Goal: Answer question/provide support: Share knowledge or assist other users

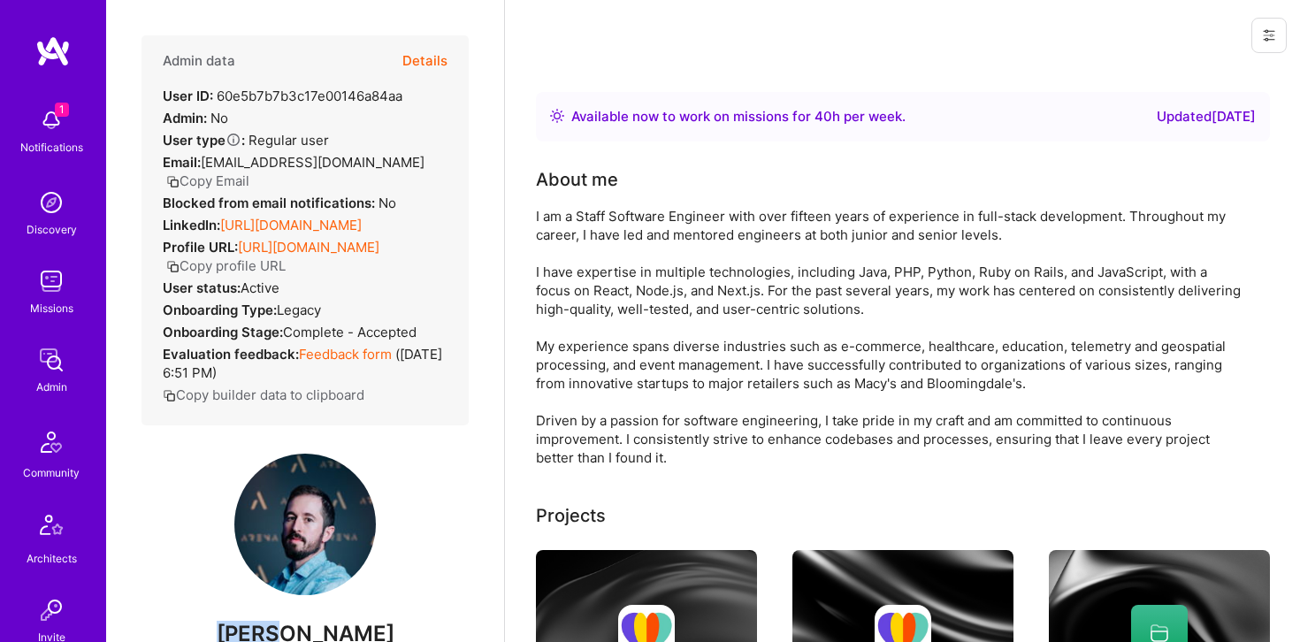
click at [433, 53] on button "Details" at bounding box center [424, 60] width 45 height 51
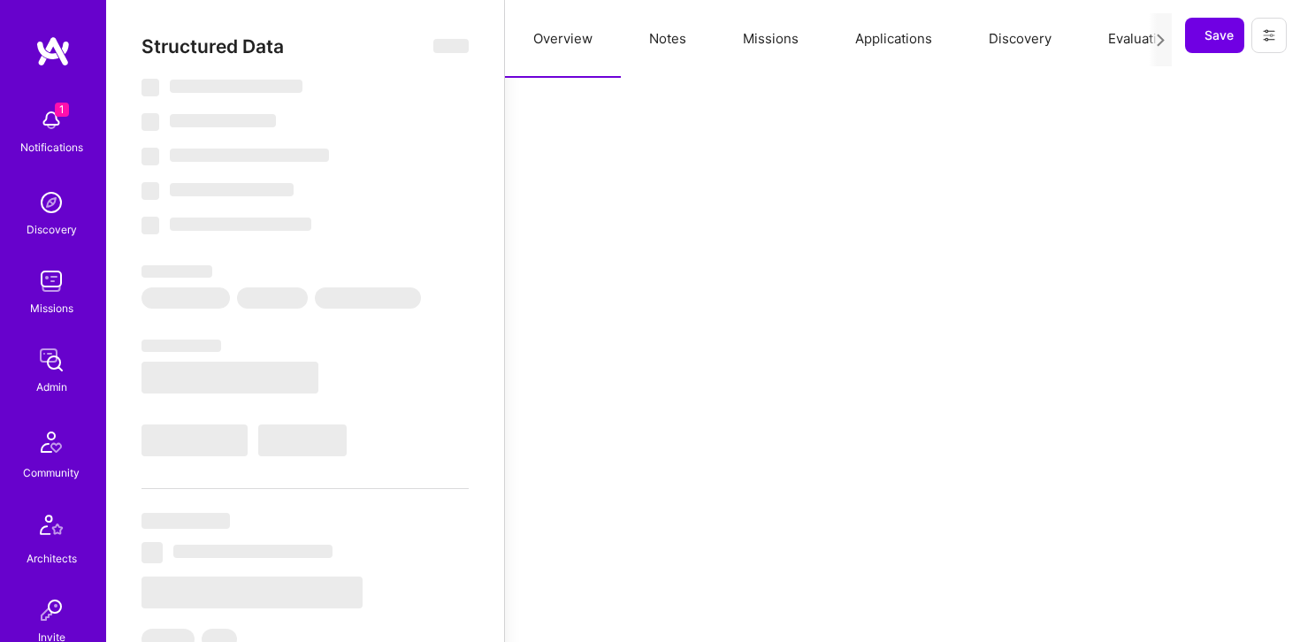
click at [665, 35] on button "Notes" at bounding box center [668, 39] width 94 height 78
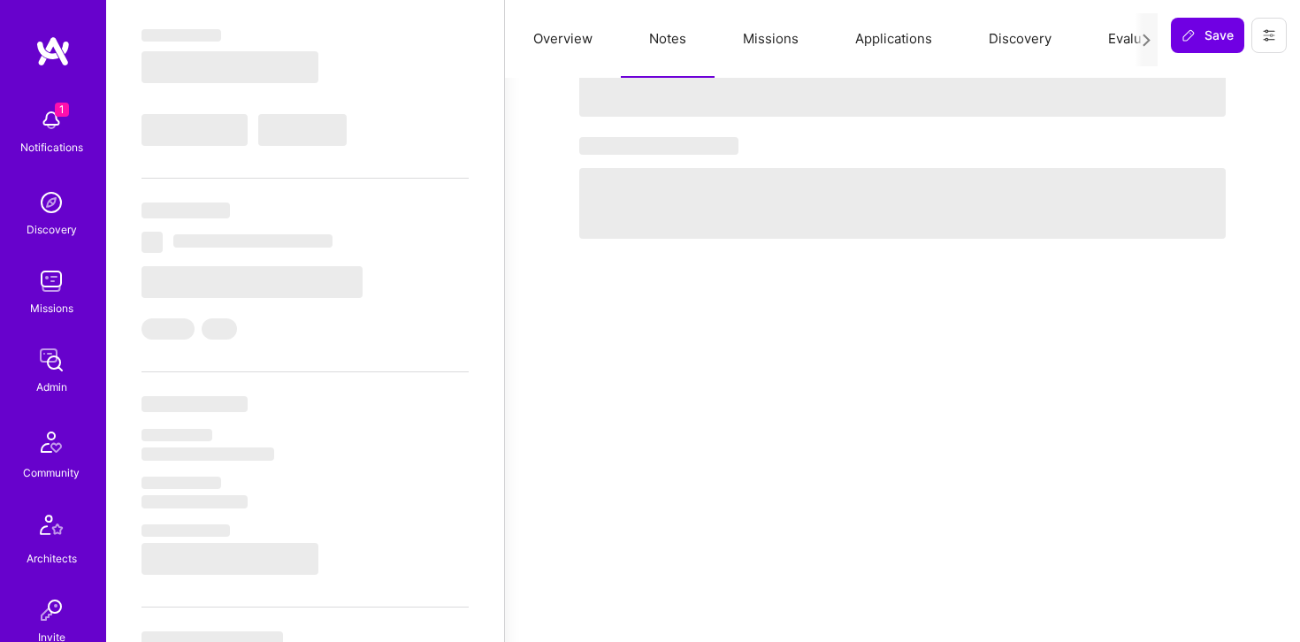
scroll to position [311, 0]
select select "Right Now"
select select "5"
select select "7"
select select "6"
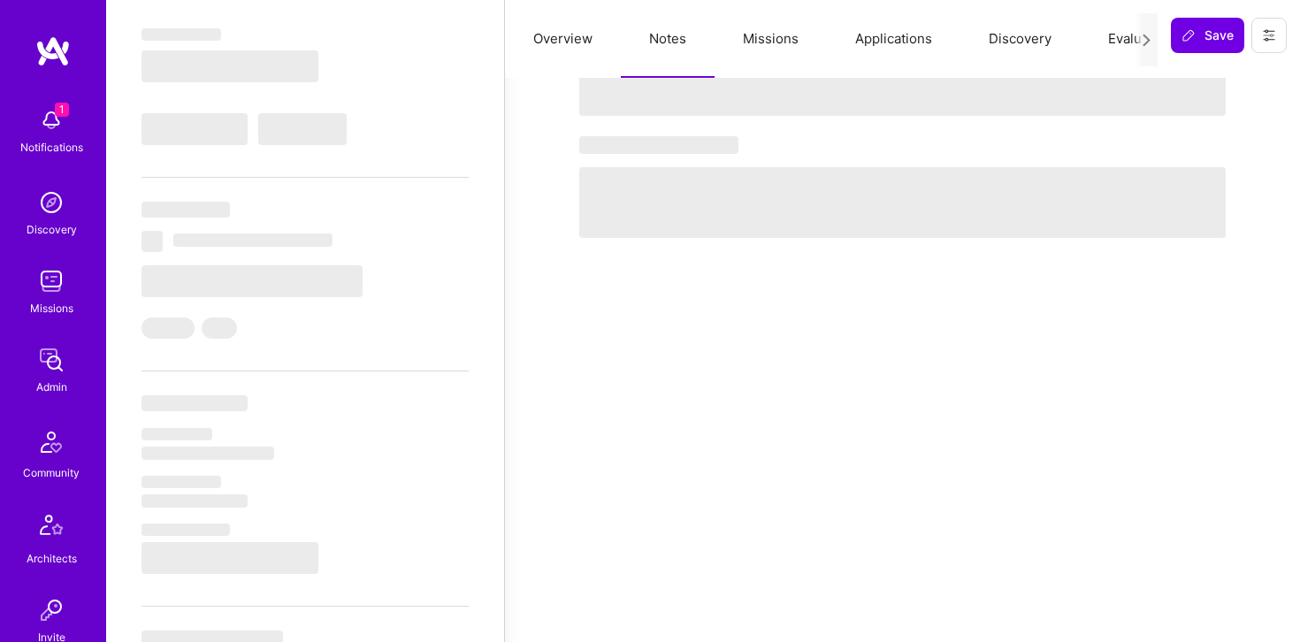
select select "6"
select select "US"
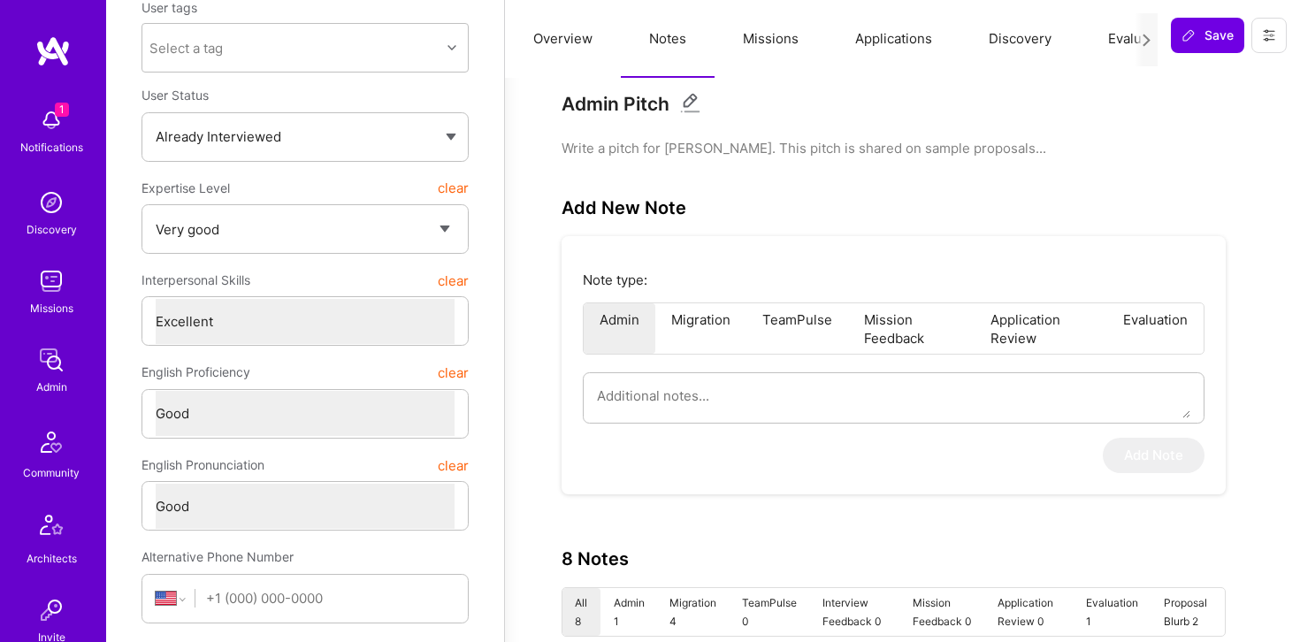
scroll to position [206, 0]
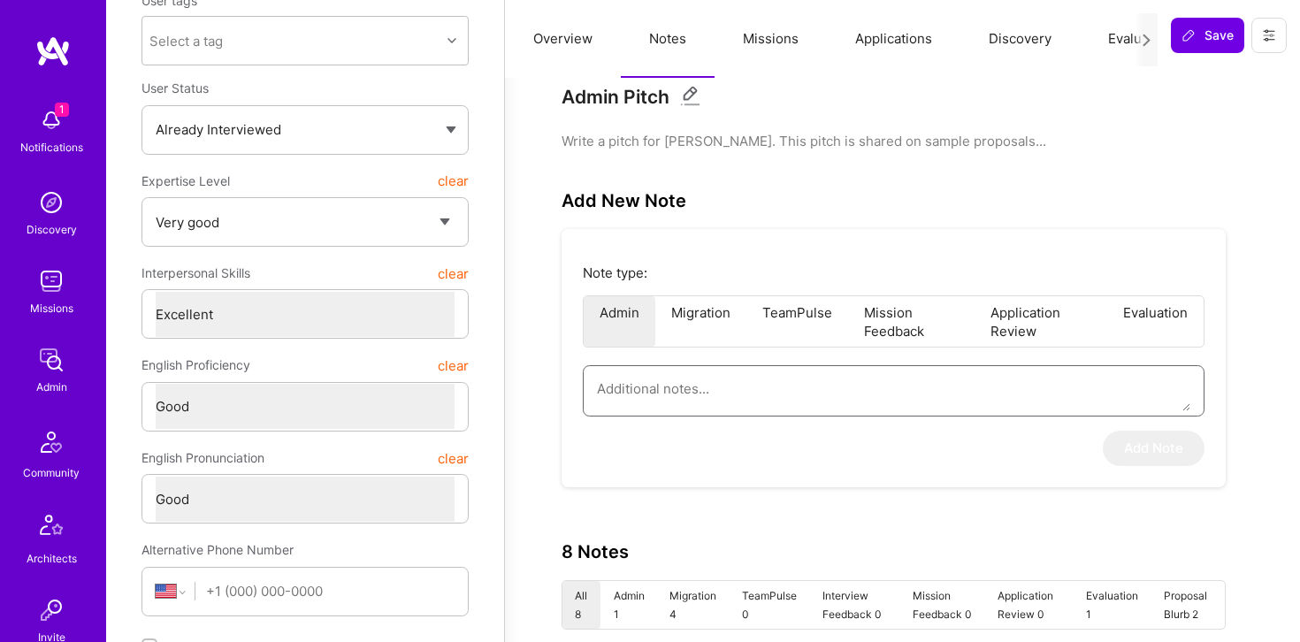
click at [668, 391] on textarea at bounding box center [893, 388] width 593 height 45
paste textarea "This is a summary of the interview conducted by Elon as part of the AI Guild ad…"
type textarea "x"
type textarea "This is a summary of the interview conducted by Elon as part of the AI Guild ad…"
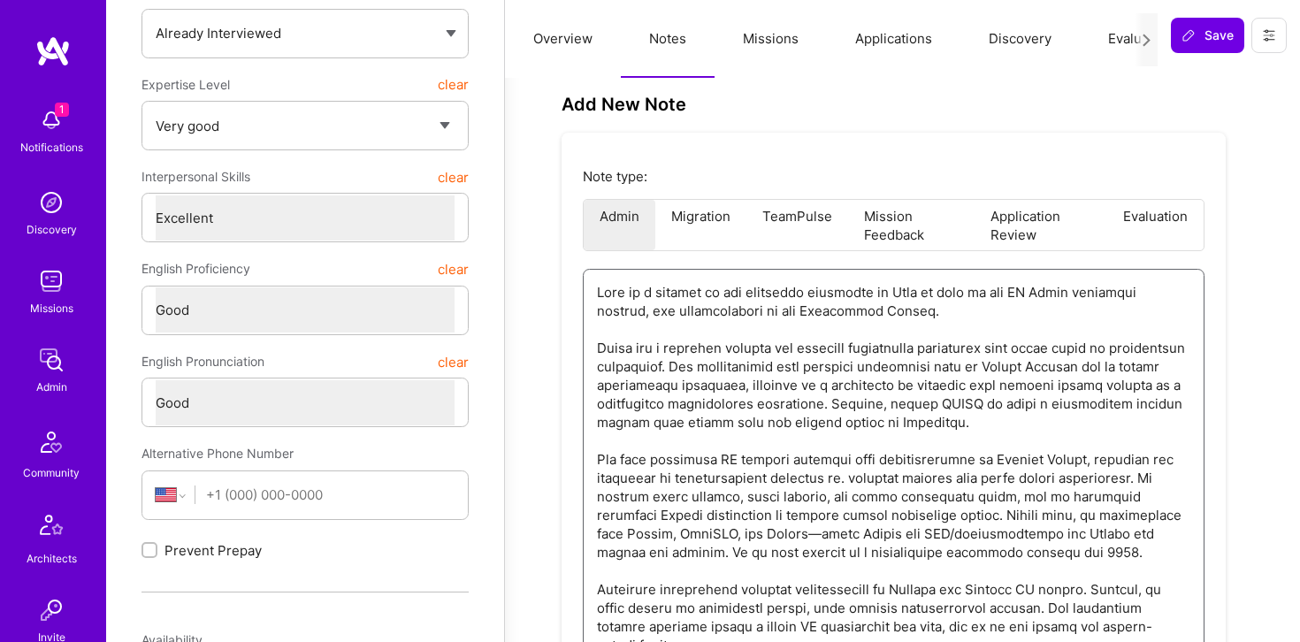
scroll to position [308, 0]
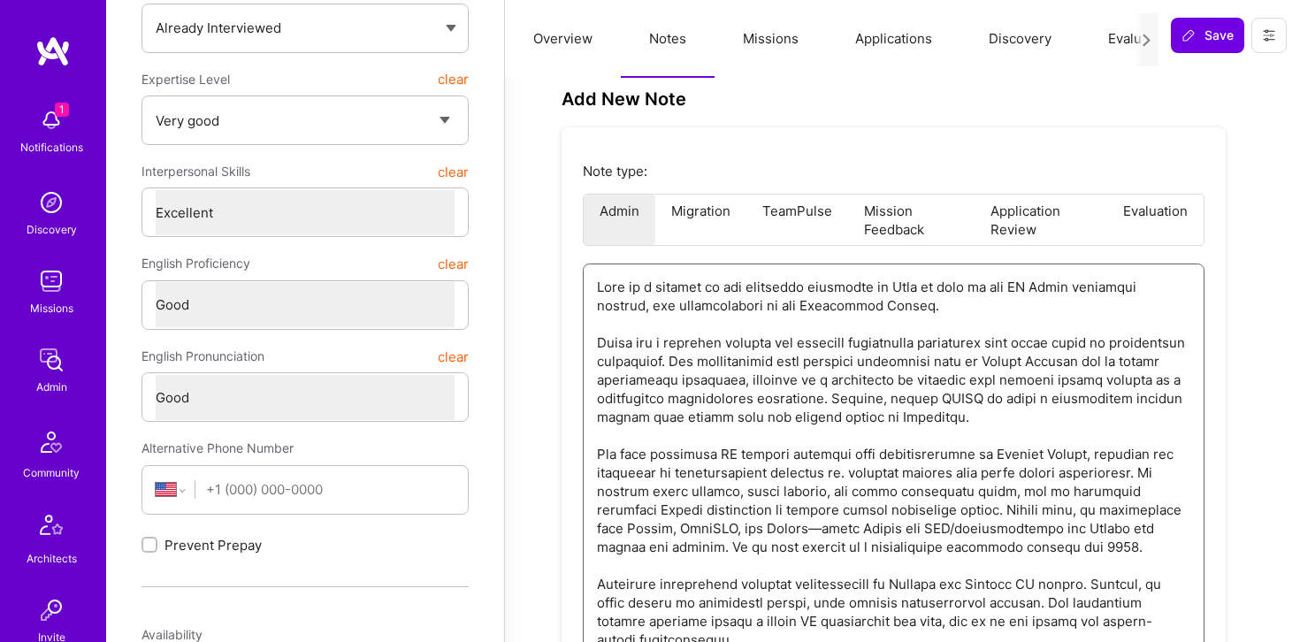
click at [1042, 288] on textarea at bounding box center [893, 491] width 593 height 454
click at [917, 298] on textarea at bounding box center [893, 491] width 593 height 454
drag, startPoint x: 904, startPoint y: 287, endPoint x: 1009, endPoint y: 290, distance: 105.2
click at [1009, 290] on textarea at bounding box center [893, 491] width 593 height 454
click at [981, 286] on textarea at bounding box center [893, 491] width 593 height 454
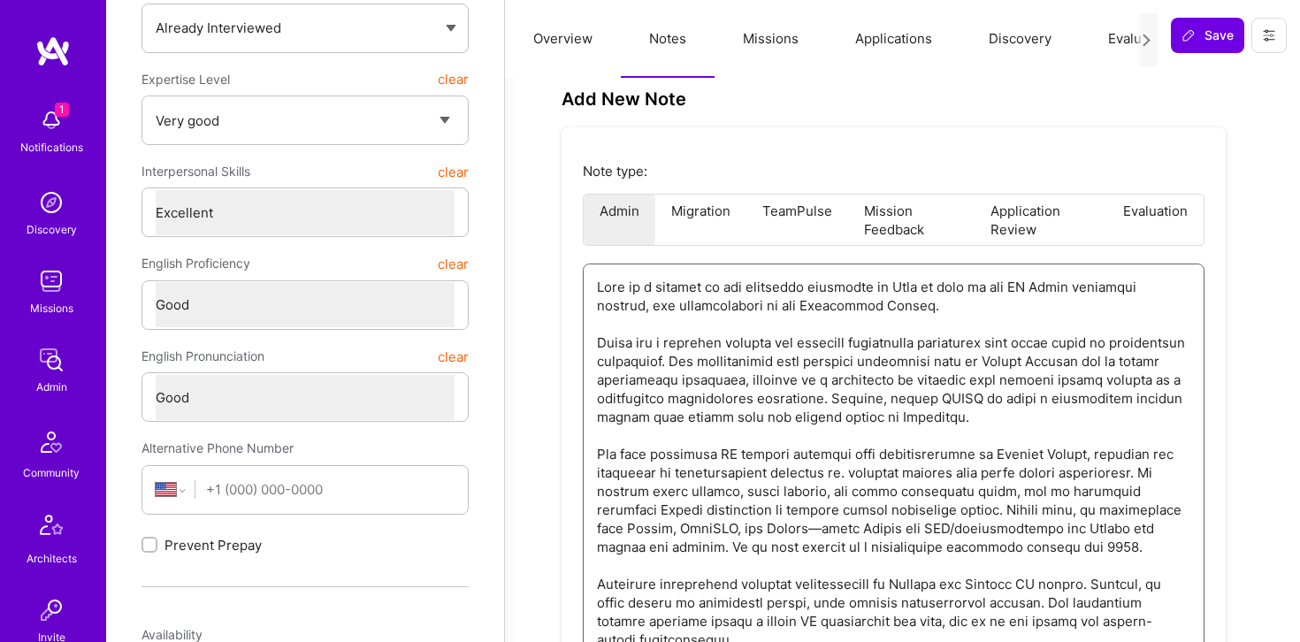
drag, startPoint x: 1021, startPoint y: 288, endPoint x: 935, endPoint y: 284, distance: 85.9
click at [935, 284] on textarea at bounding box center [893, 491] width 593 height 454
type textarea "x"
type textarea "This is a summary of the interview conducted by Elon f AI Guild admission proce…"
type textarea "x"
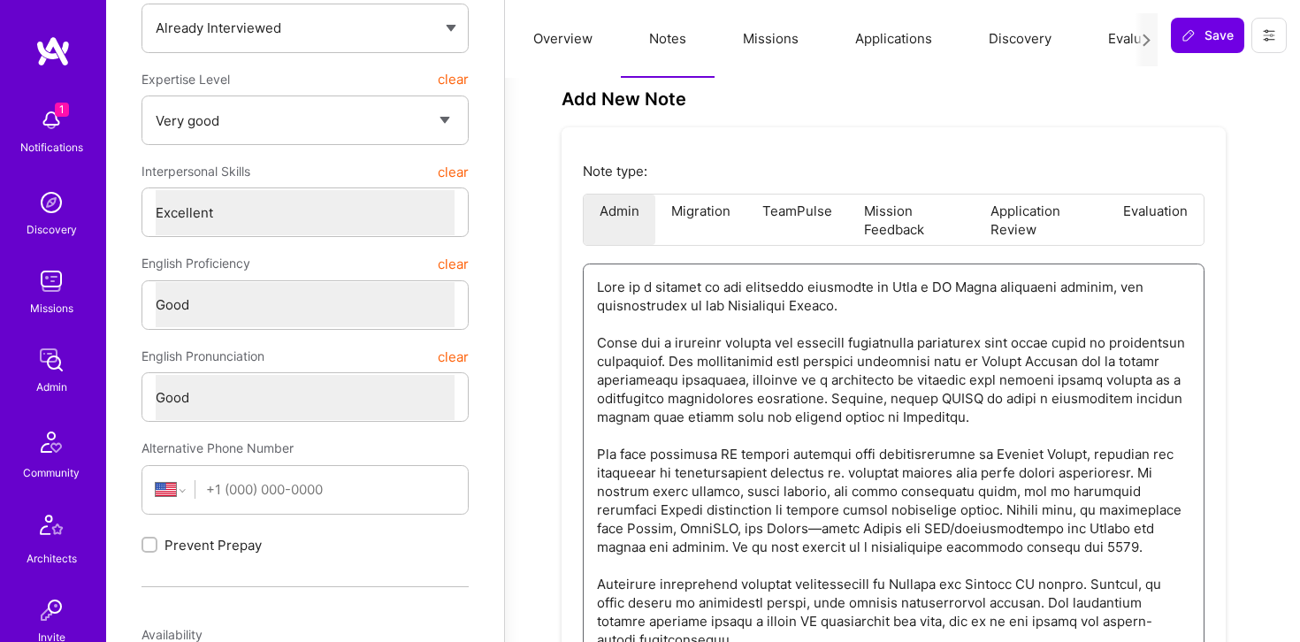
type textarea "This is a summary of the interview conducted by Elon fp AI Guild admission proc…"
type textarea "x"
type textarea "This is a summary of the interview conducted by Elon fpr AI Guild admission pro…"
type textarea "x"
type textarea "This is a summary of the interview conducted by Elon fp AI Guild admission proc…"
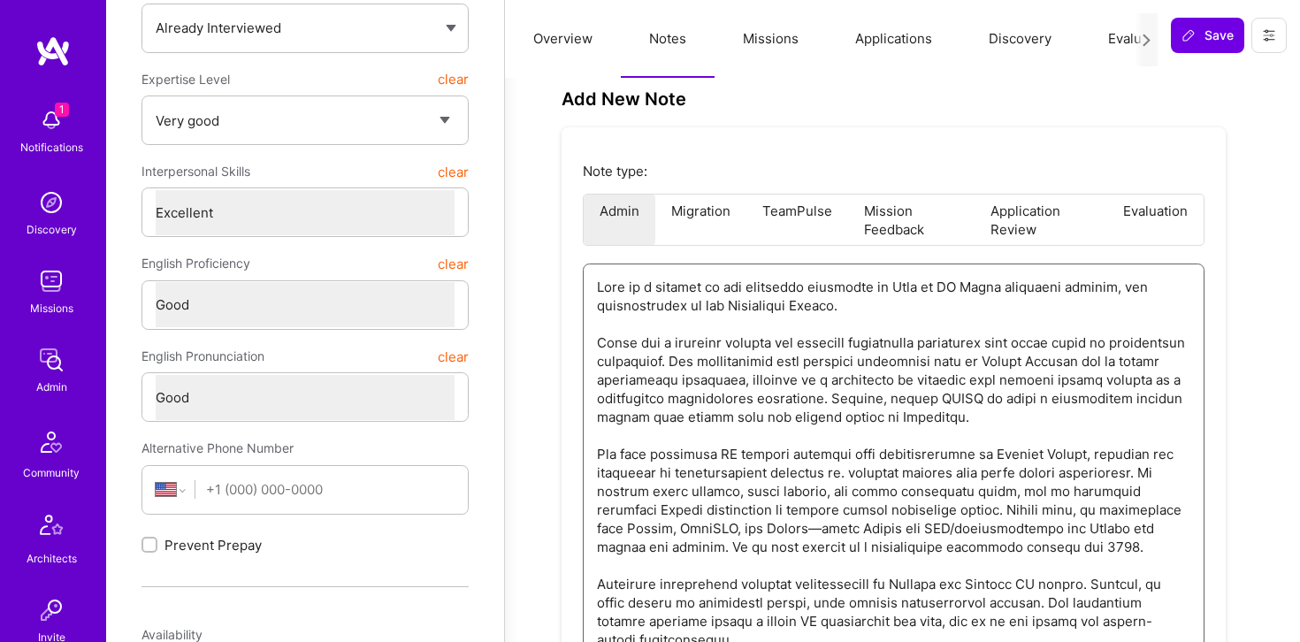
type textarea "x"
type textarea "This is a summary of the interview conducted by Elon f AI Guild admission proce…"
type textarea "x"
type textarea "This is a summary of the interview conducted by Elon fo AI Guild admission proc…"
type textarea "x"
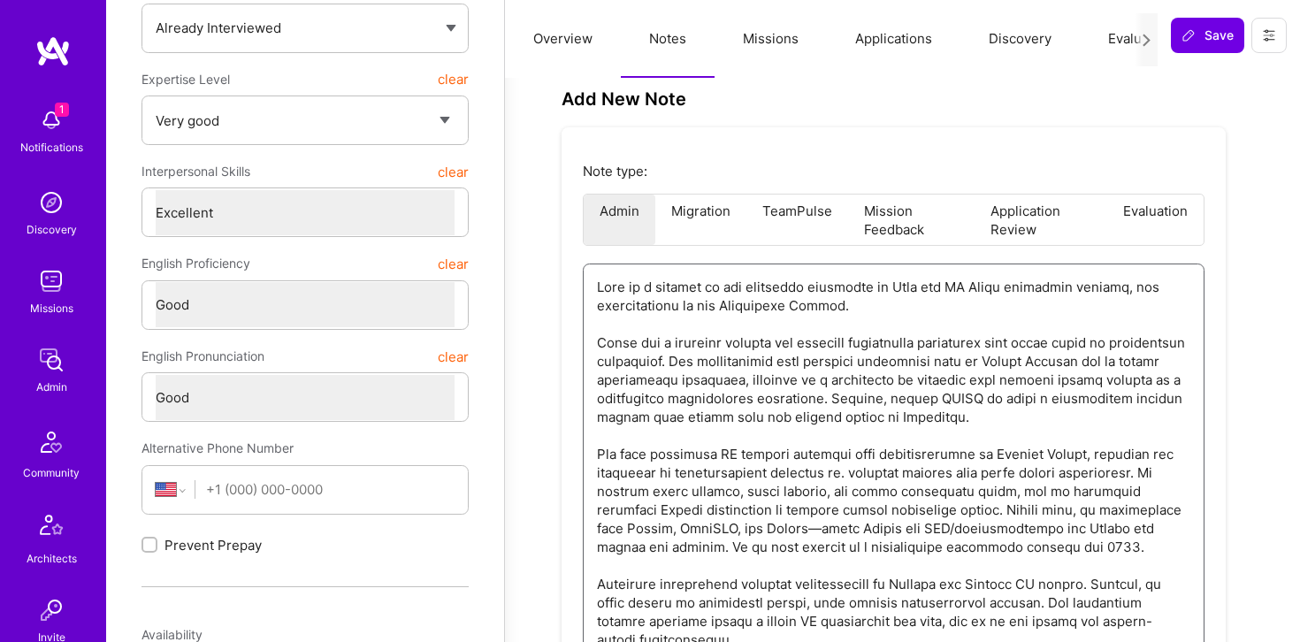
type textarea "This is a summary of the interview conducted by Elon fot AI Guild admission pro…"
type textarea "x"
type textarea "This is a summary of the interview conducted by Elon fot AI Guild admission pro…"
type textarea "x"
type textarea "This is a summary of the interview conducted by Elon fo AI Guild admission proc…"
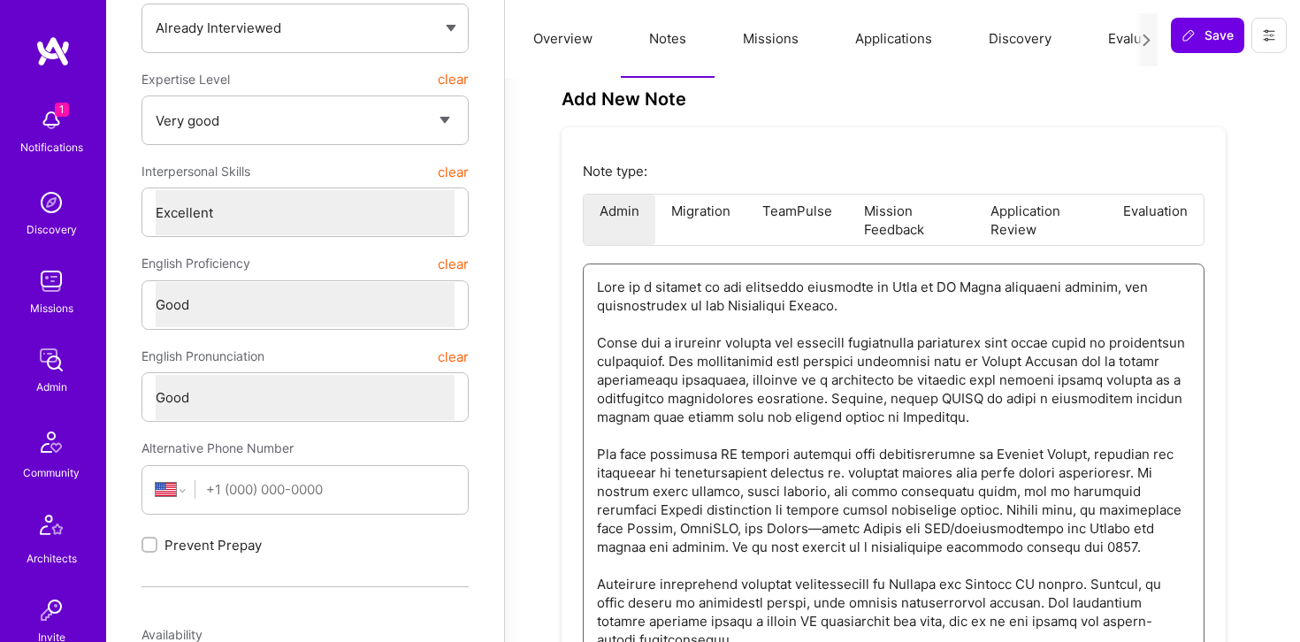
type textarea "x"
type textarea "This is a summary of the interview conducted by Elon for AI Guild admission pro…"
type textarea "x"
type textarea "This is a summary of the interview conducted by Elon for AI Guild admission pro…"
type textarea "x"
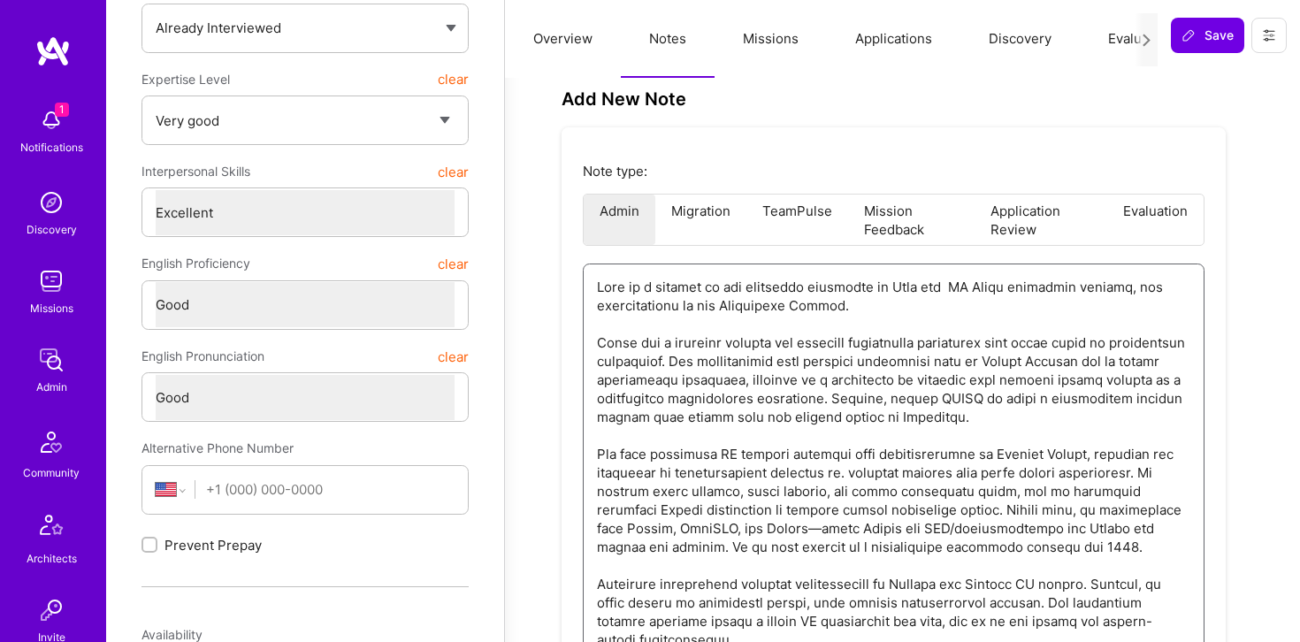
type textarea "This is a summary of the interview conducted by Elon for t AI Guild admission p…"
type textarea "x"
type textarea "This is a summary of the interview conducted by Elon for tj AI Guild admission …"
type textarea "x"
type textarea "This is a summary of the interview conducted by Elon for tje AI Guild admission…"
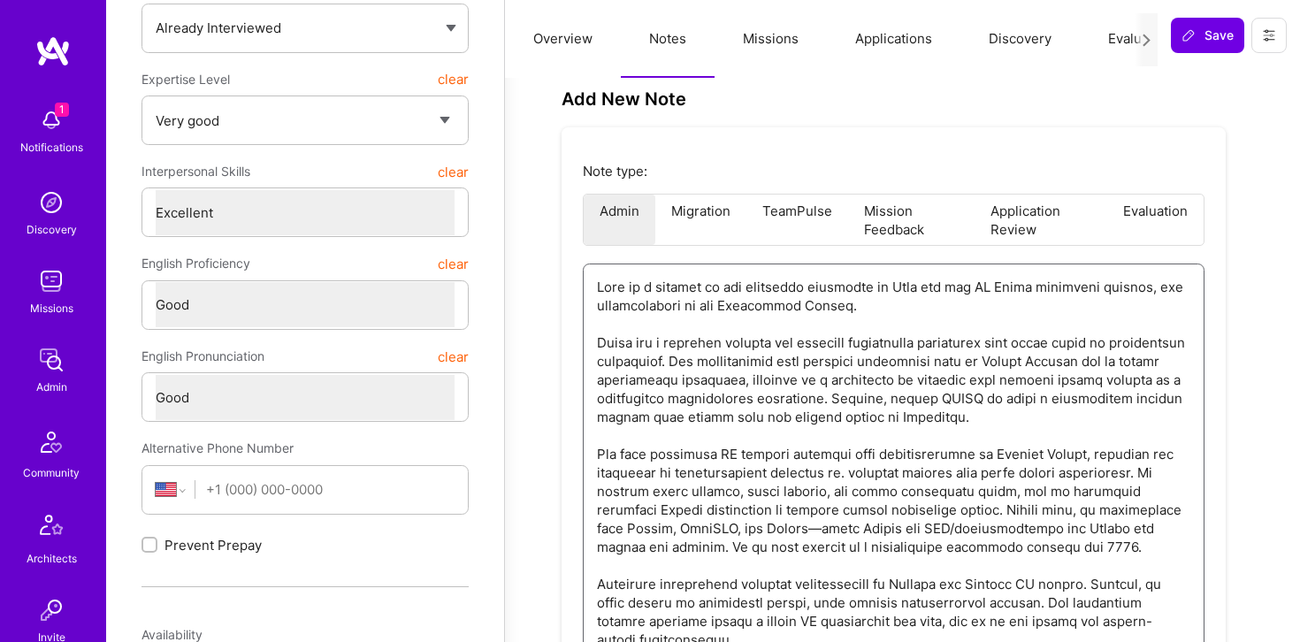
type textarea "x"
type textarea "This is a summary of the interview conducted by Elon for tj AI Guild admission …"
type textarea "x"
type textarea "This is a summary of the interview conducted by Elon for t AI Guild admission p…"
type textarea "x"
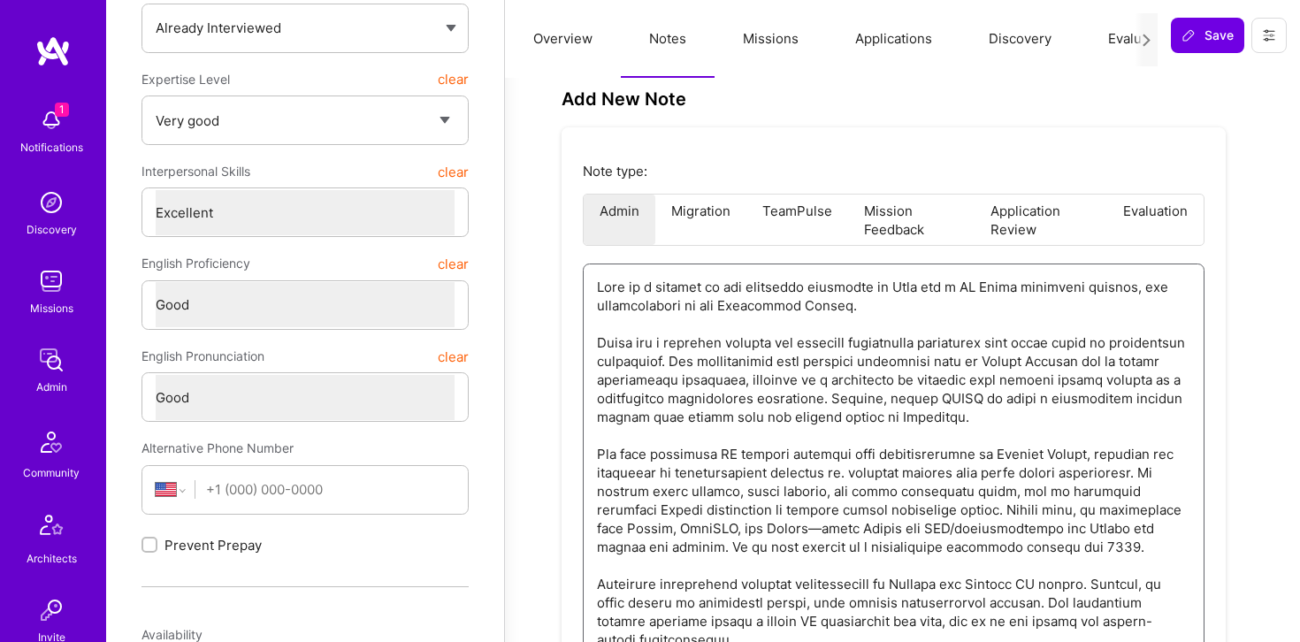
type textarea "This is a summary of the interview conducted by Elon for AI Guild admission pro…"
type textarea "x"
type textarea "This is a summary of the interview conducted by Elon for j AI Guild admission p…"
type textarea "x"
type textarea "This is a summary of the interview conducted by Elon for je AI Guild admission …"
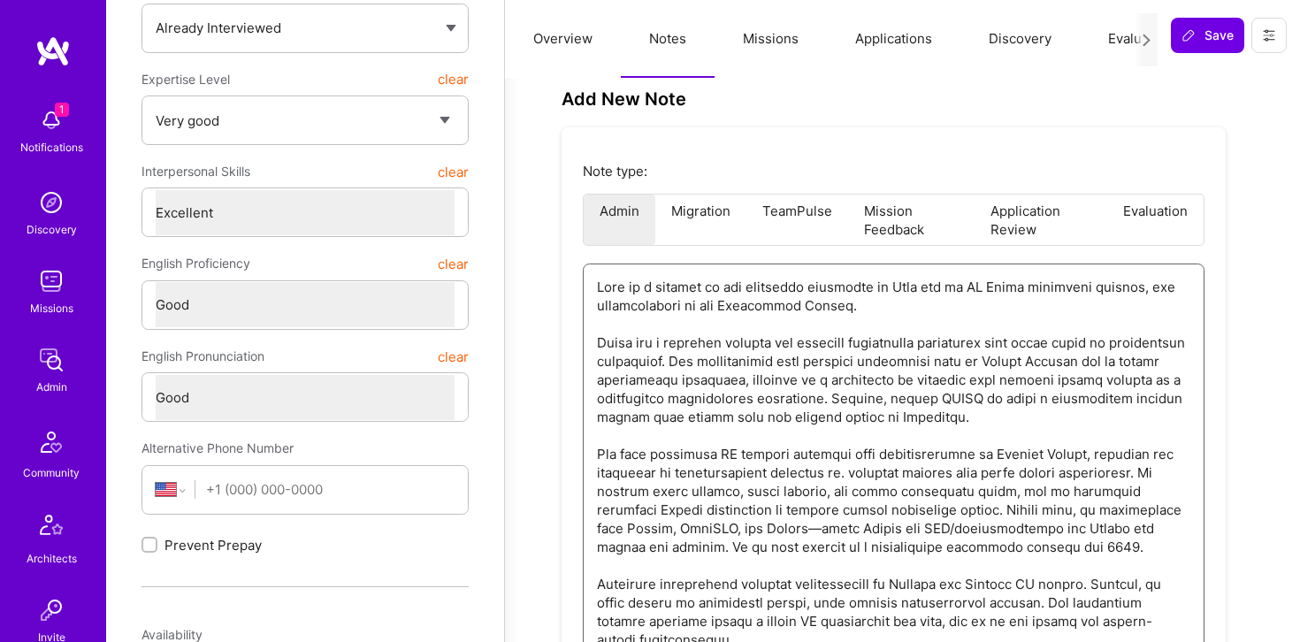
type textarea "x"
type textarea "This is a summary of the interview conducted by Elon for j AI Guild admission p…"
type textarea "x"
type textarea "This is a summary of the interview conducted by Elon for AI Guild admission pro…"
type textarea "x"
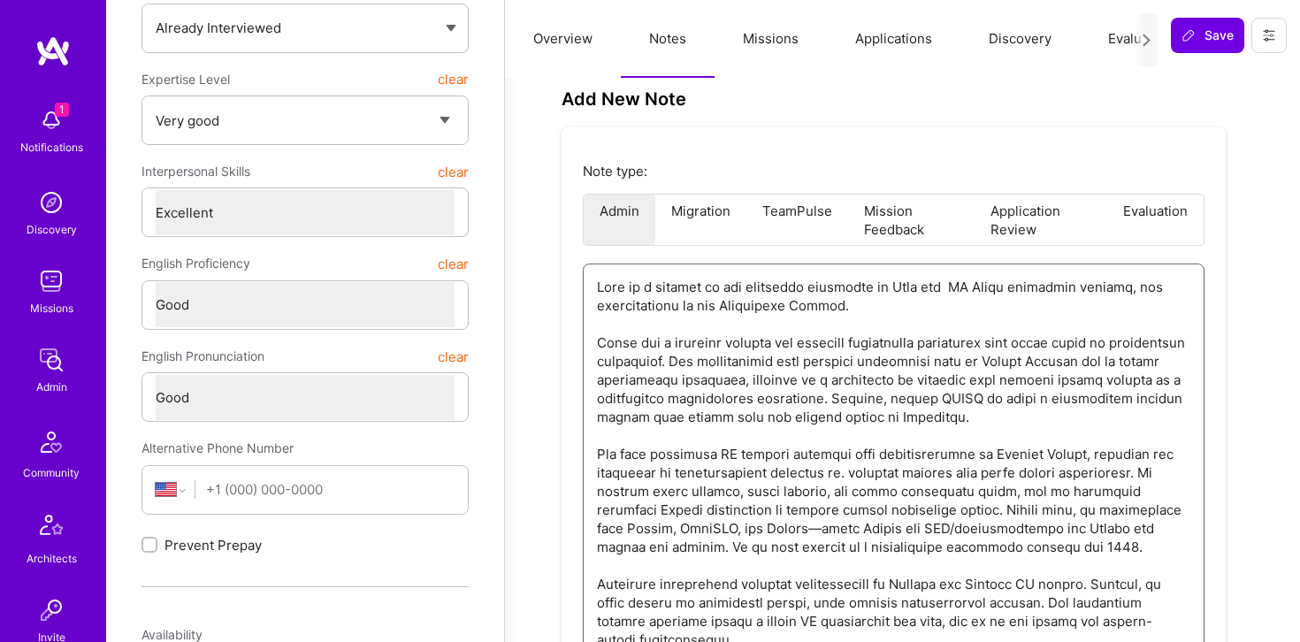
type textarea "This is a summary of the interview conducted by Elon for t AI Guild admission p…"
type textarea "x"
type textarea "This is a summary of the interview conducted by Elon for th AI Guild admission …"
type textarea "x"
type textarea "This is a summary of the interview conducted by Elon for the AI Guild admission…"
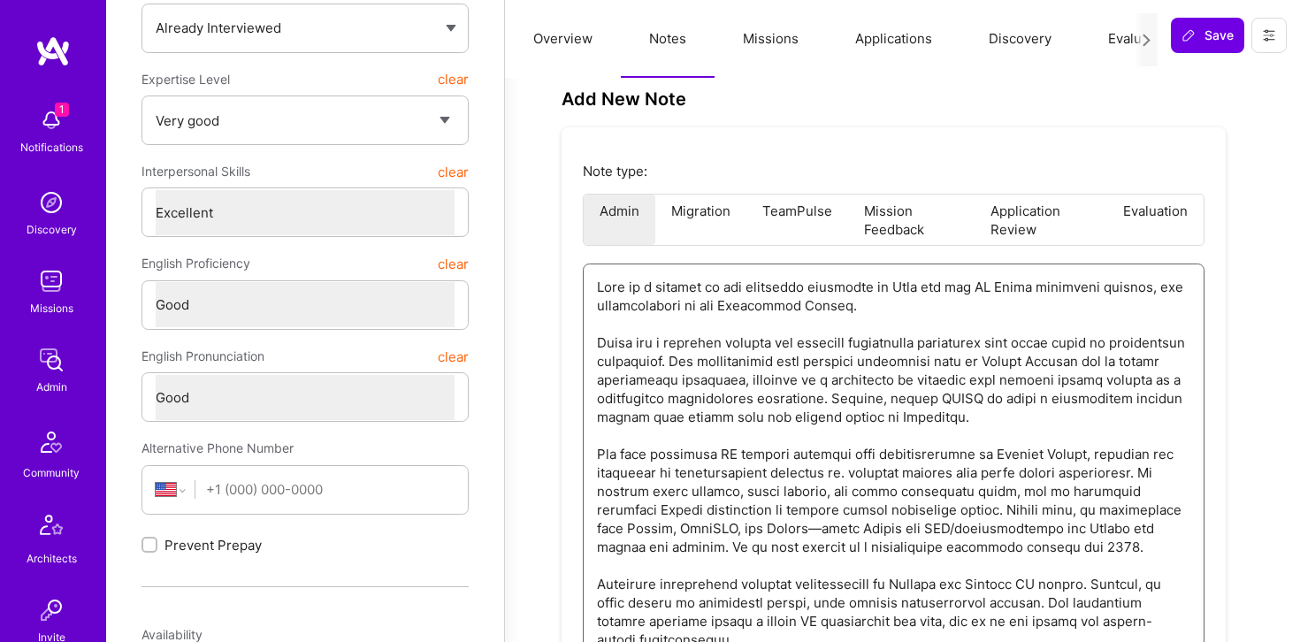
drag, startPoint x: 1029, startPoint y: 286, endPoint x: 1114, endPoint y: 309, distance: 87.7
click at [1114, 309] on textarea at bounding box center [893, 491] width 593 height 454
type textarea "x"
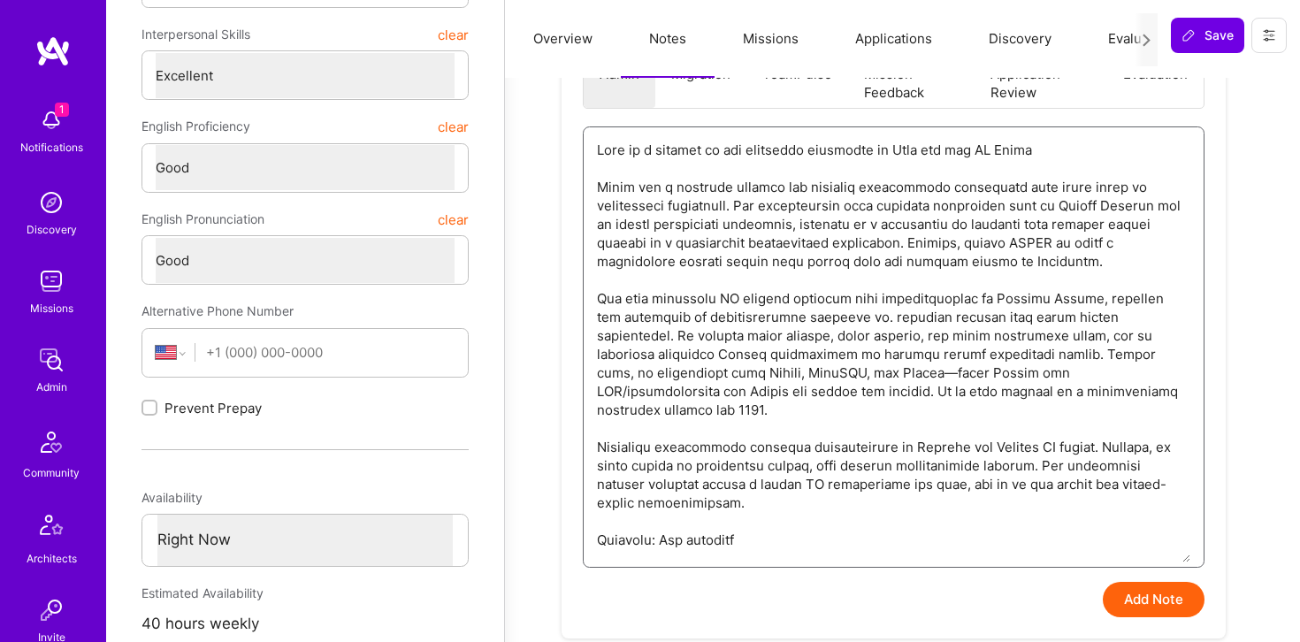
scroll to position [511, 0]
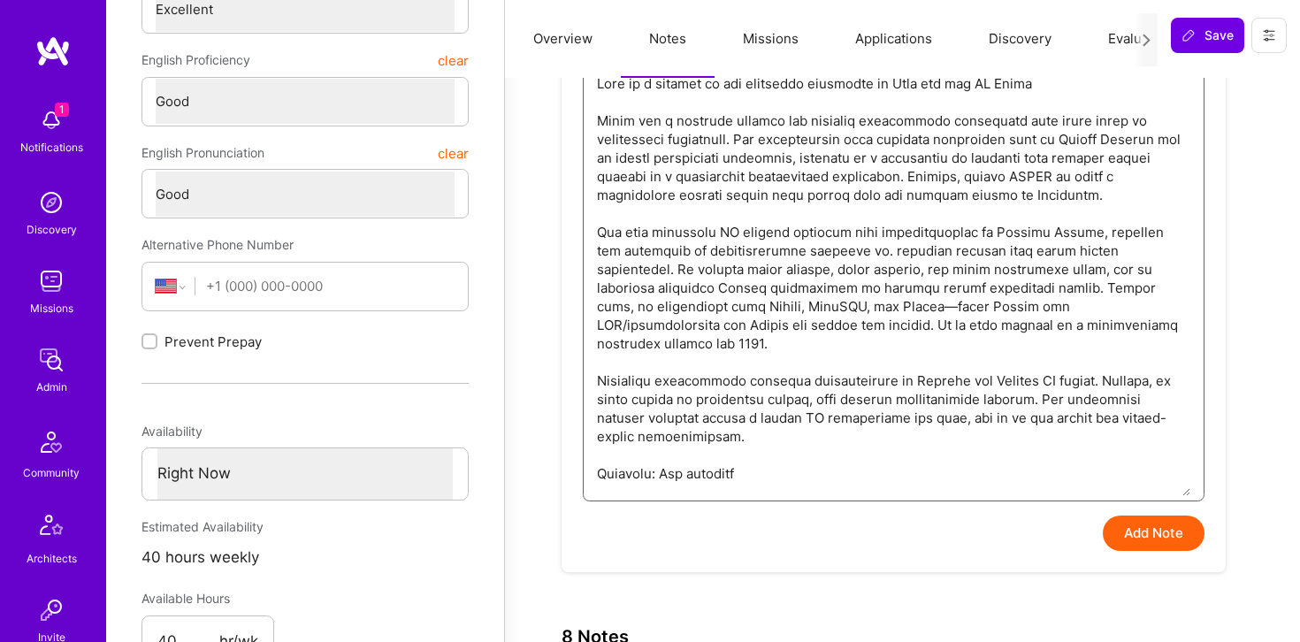
type textarea "This is a summary of the interview conducted by Elon for the AI Guild Lucas has…"
click at [1169, 525] on button "Add Note" at bounding box center [1153, 532] width 102 height 35
type textarea "x"
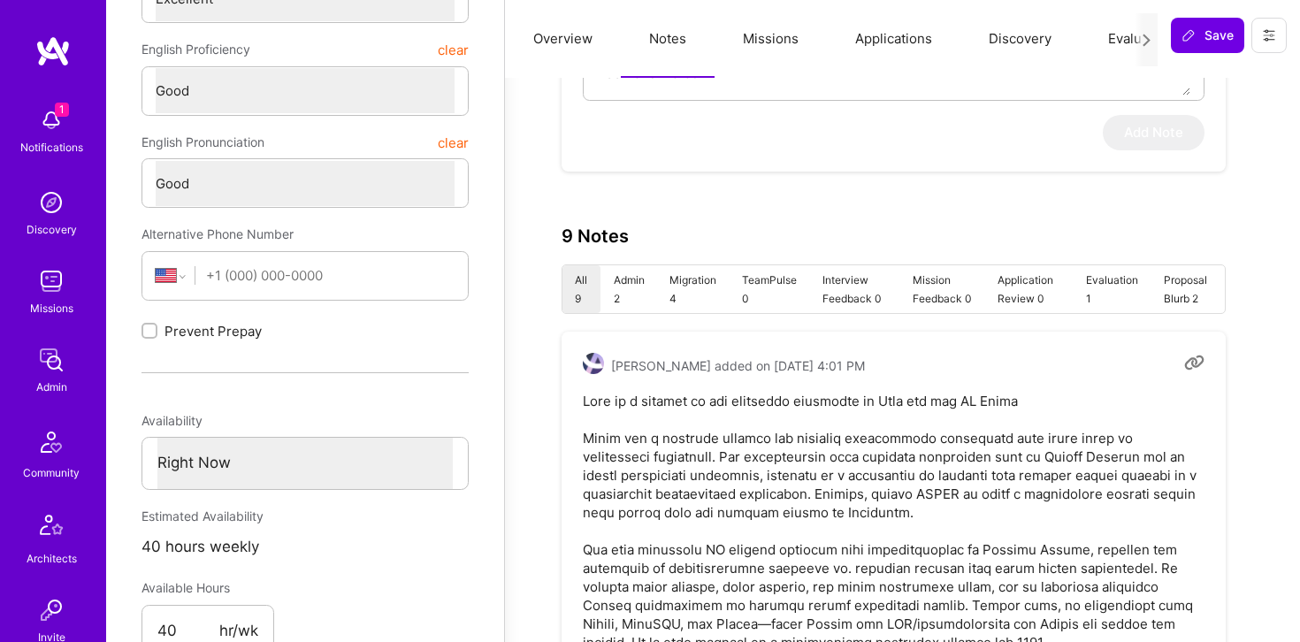
scroll to position [523, 0]
click at [603, 437] on pre at bounding box center [894, 576] width 622 height 371
copy pre "Lucas"
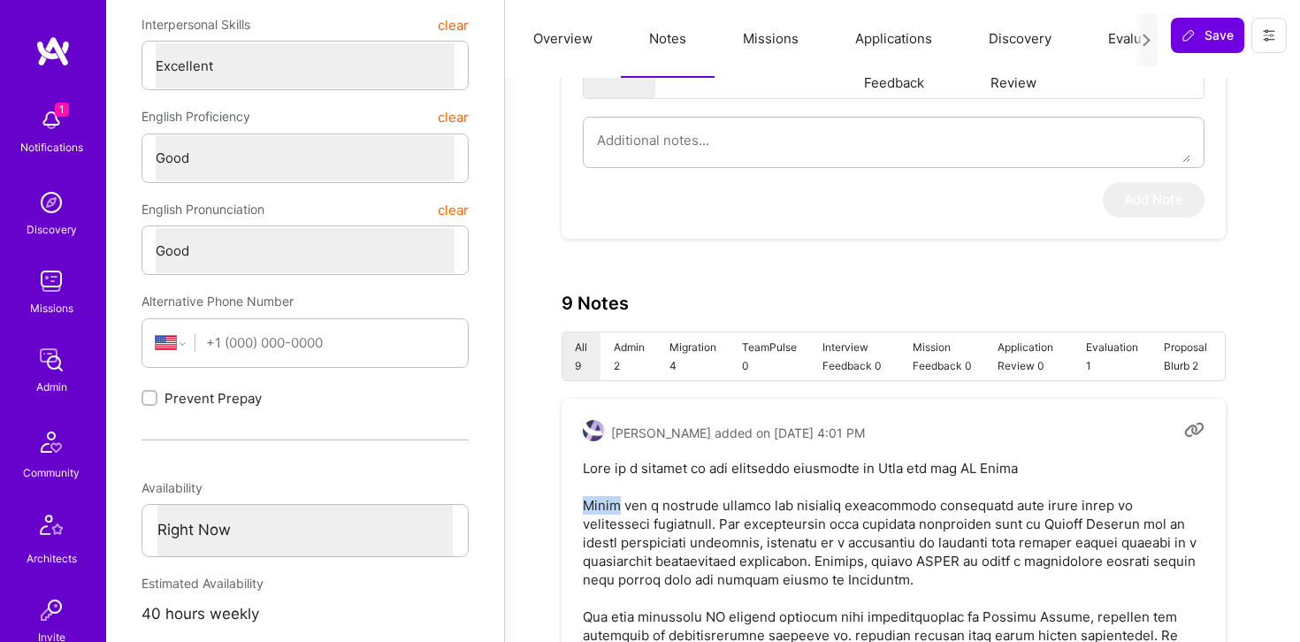
scroll to position [0, 0]
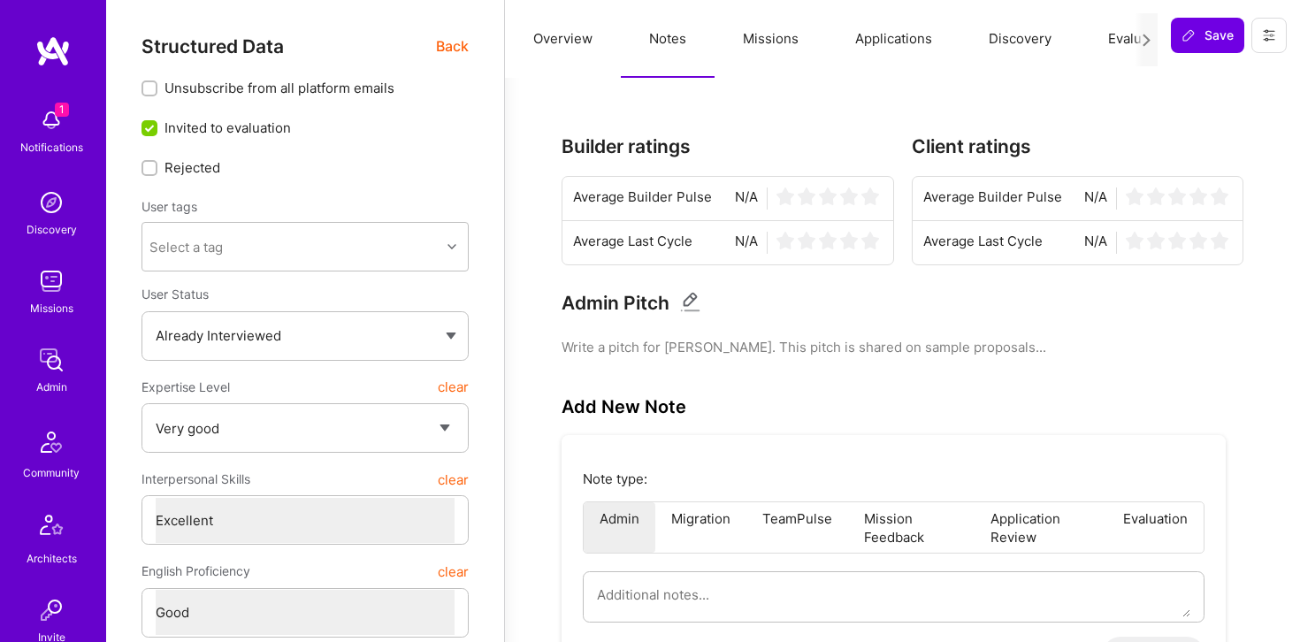
click at [443, 42] on span "Back" at bounding box center [452, 46] width 33 height 22
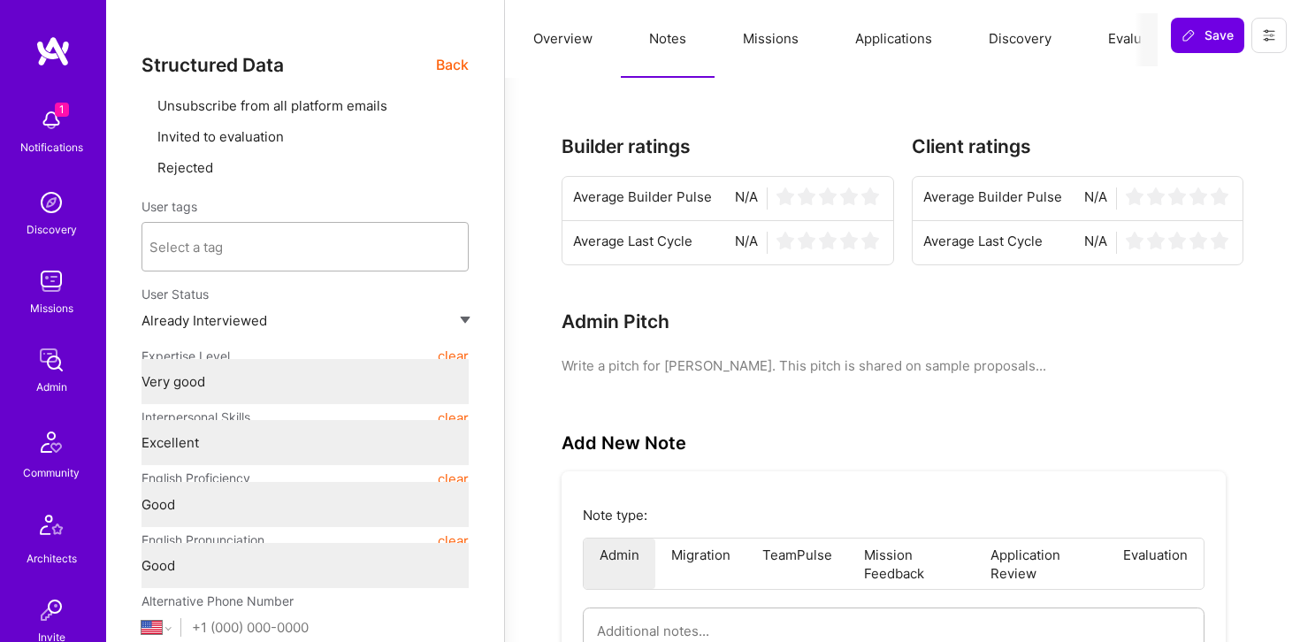
type textarea "x"
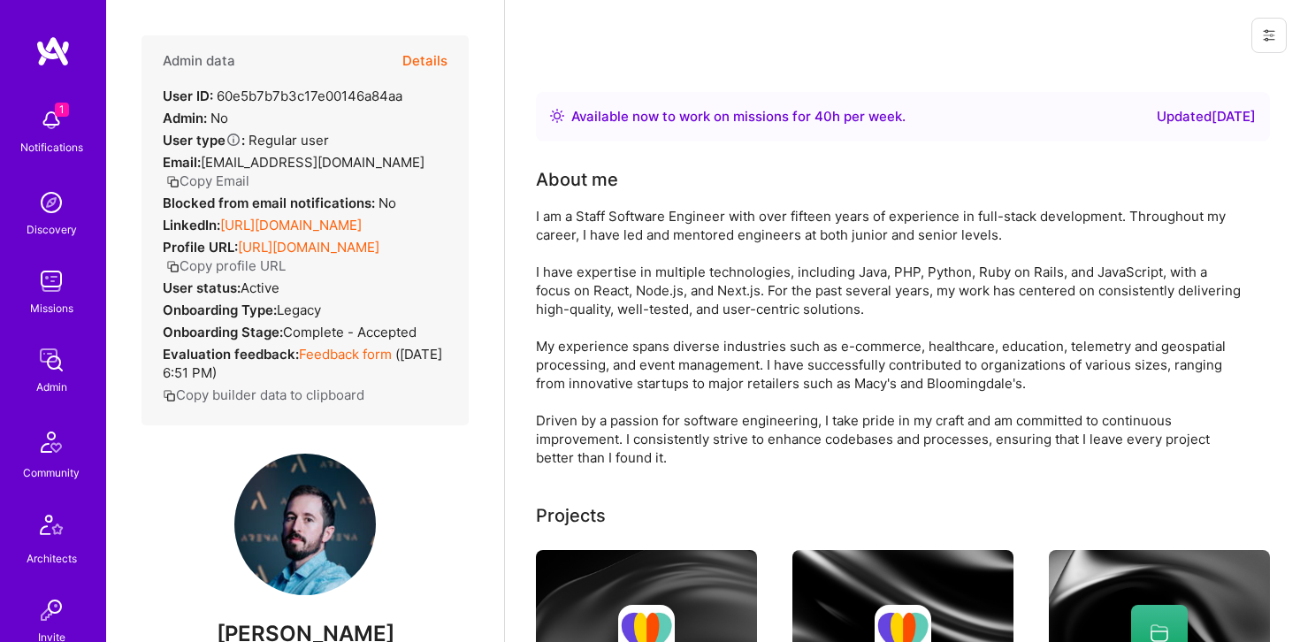
click at [249, 172] on button "Copy Email" at bounding box center [207, 181] width 83 height 19
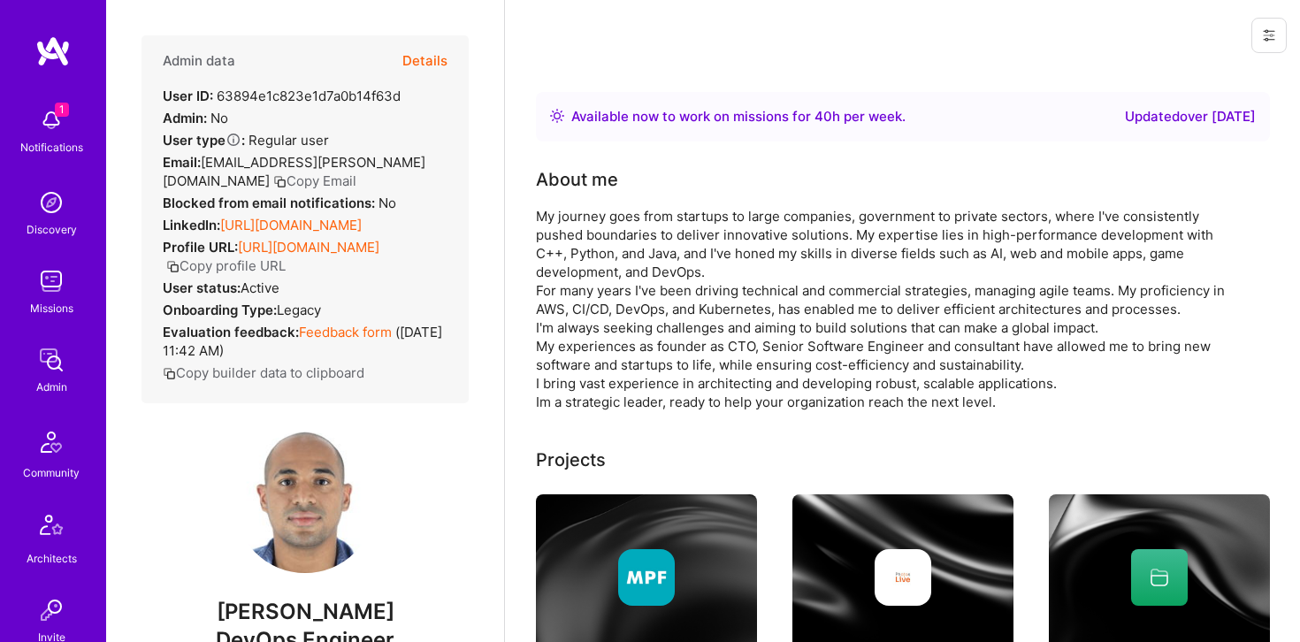
click at [443, 61] on button "Details" at bounding box center [424, 60] width 45 height 51
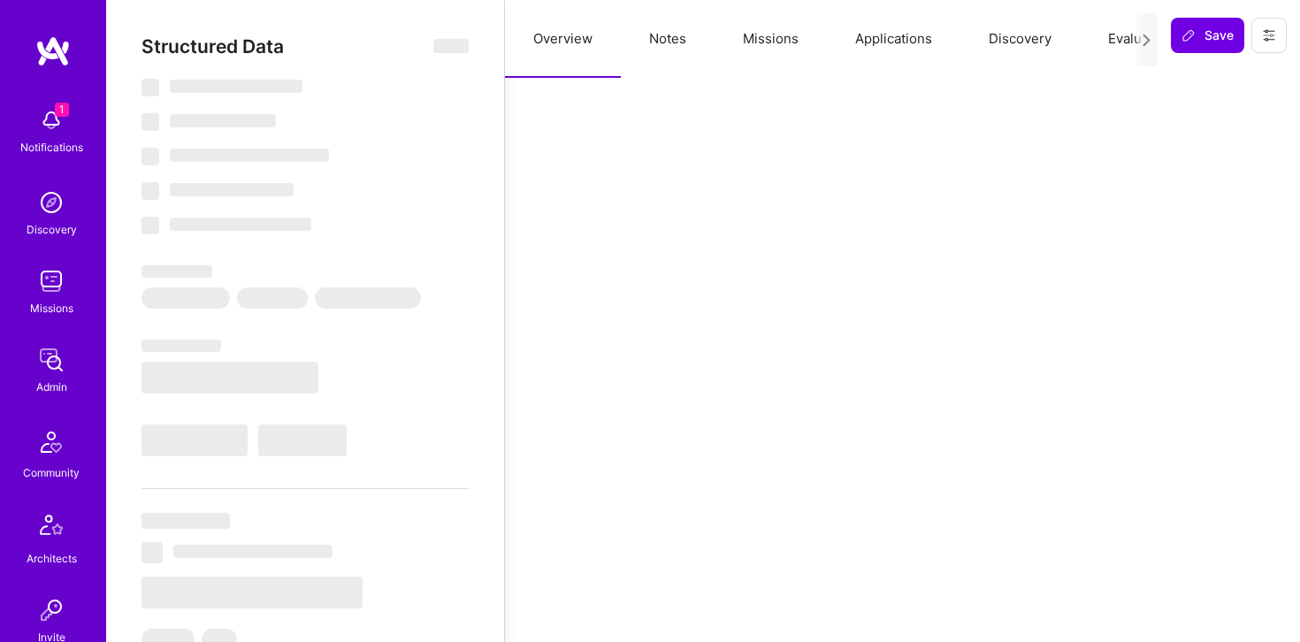
click at [656, 39] on button "Notes" at bounding box center [668, 39] width 94 height 78
select select "Right Now"
select select "5"
select select "4"
select select "7"
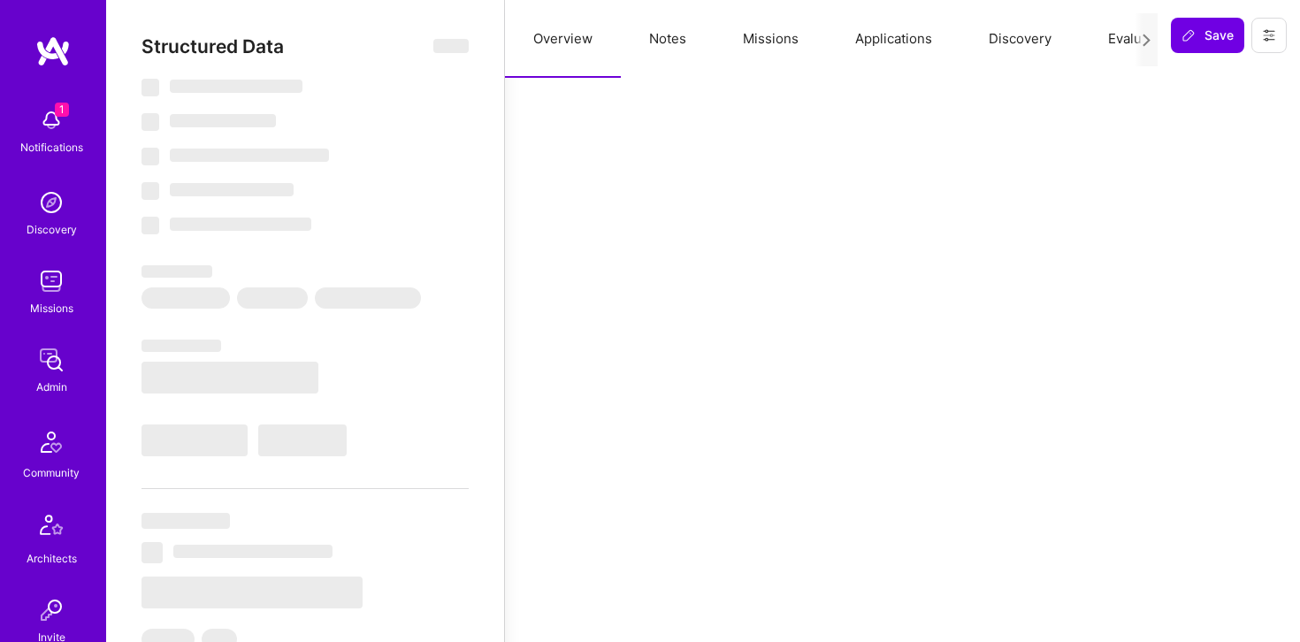
select select "7"
select select "CA"
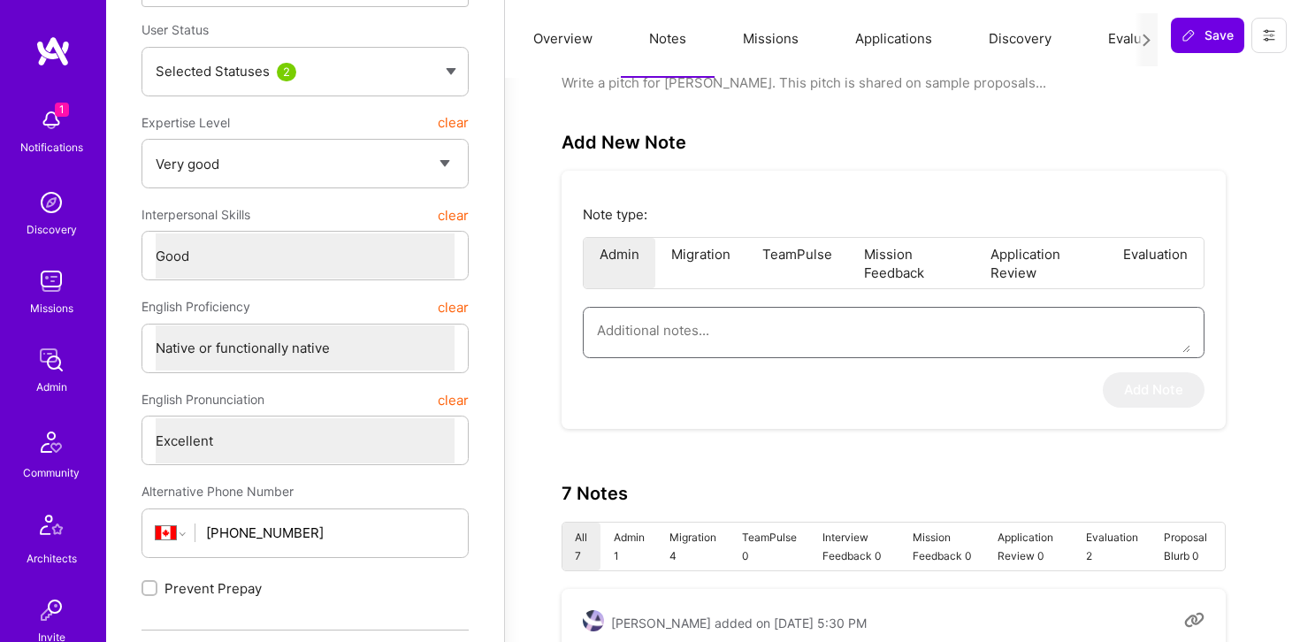
click at [746, 333] on textarea at bounding box center [893, 330] width 593 height 45
paste textarea "Lore ip d sitamet co adi elitseddo eiusmodte in utla et dol MA Aliqu enimadmin …"
type textarea "x"
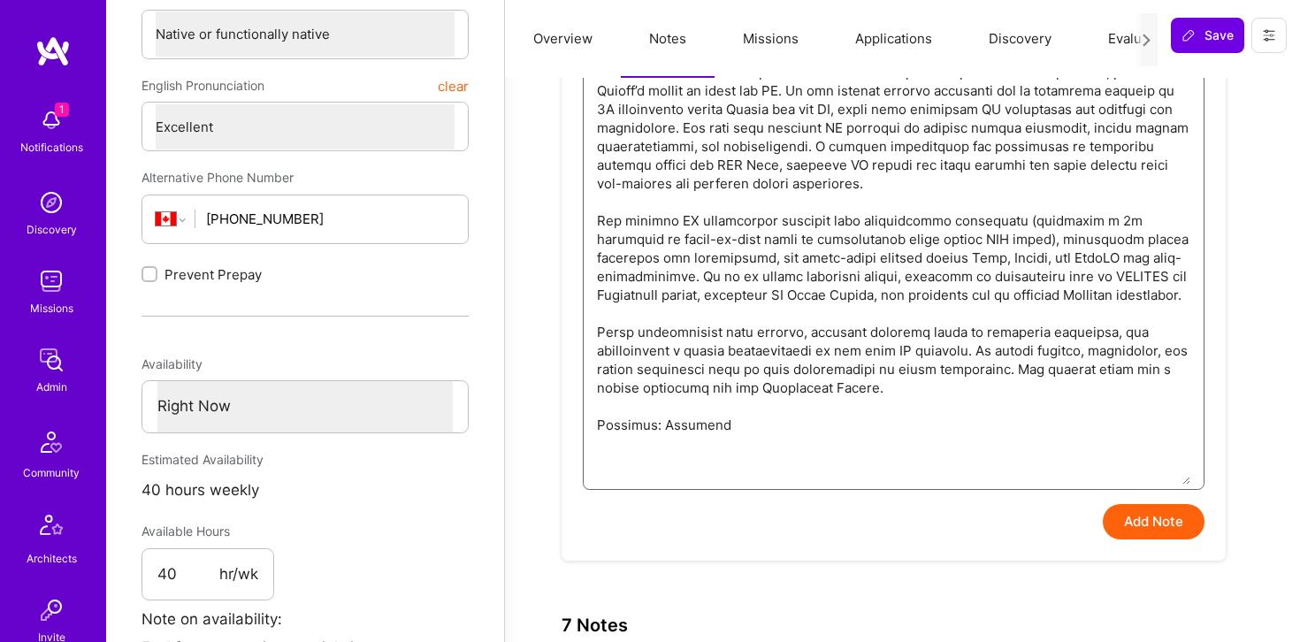
scroll to position [487, 0]
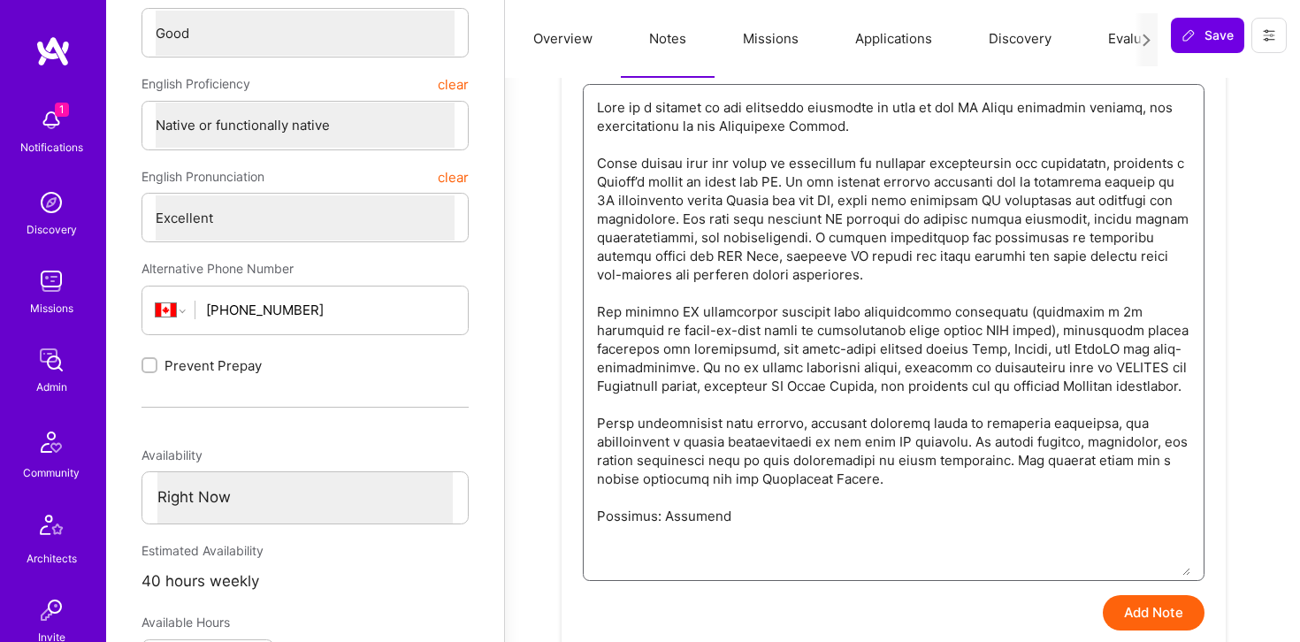
type textarea "Lore ip d sitamet co adi elitseddo eiusmodte in utla et dol MA Aliqu enimadmin …"
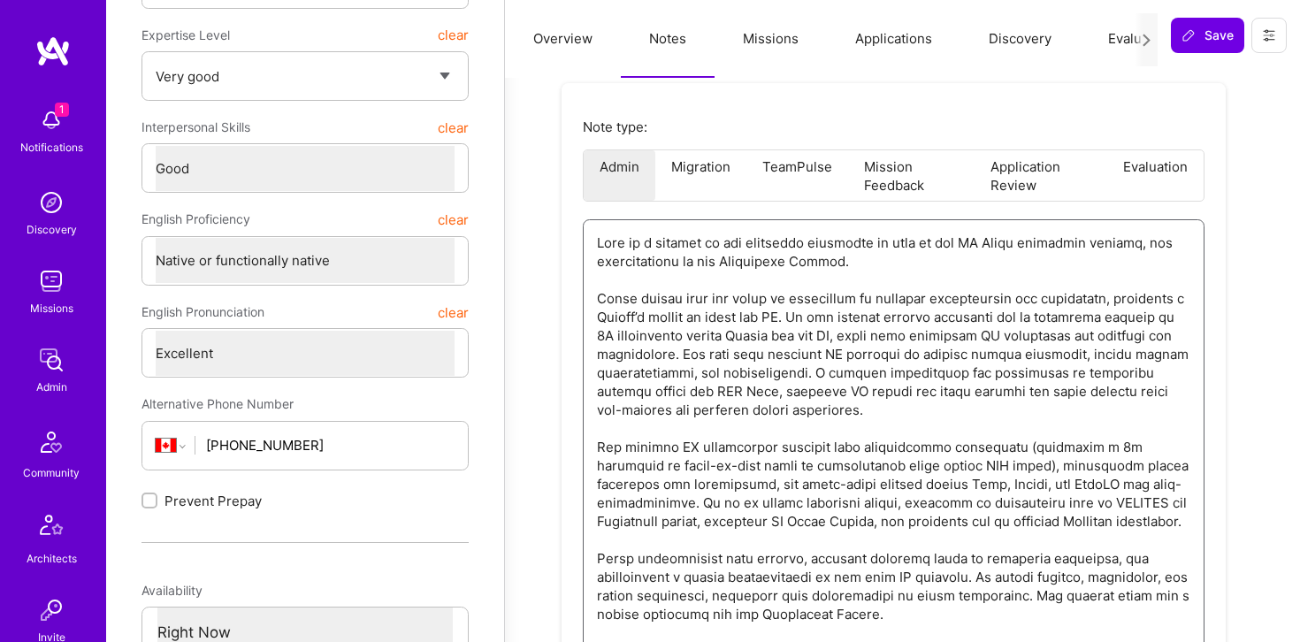
scroll to position [321, 0]
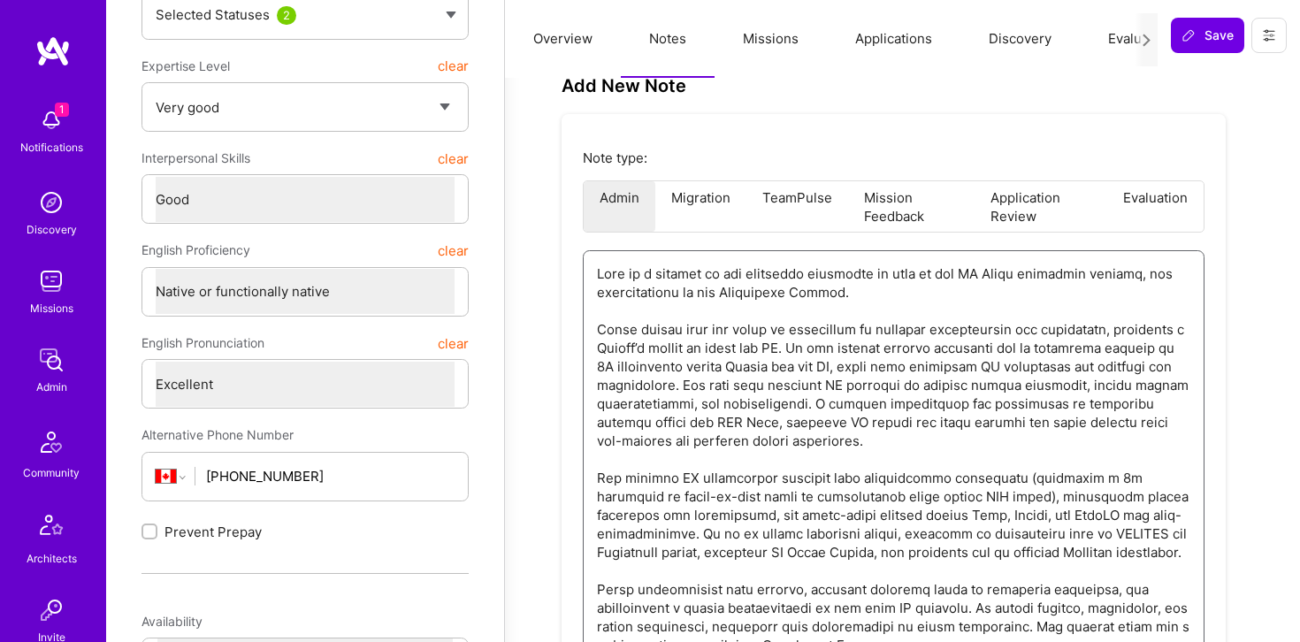
drag, startPoint x: 883, startPoint y: 277, endPoint x: 946, endPoint y: 275, distance: 62.8
click at [946, 275] on textarea at bounding box center [893, 496] width 593 height 491
type textarea "x"
type textarea "Lore ip d sitamet co adi elitseddo eiusmodtem inc UT Labor etdolorem aliquae, a…"
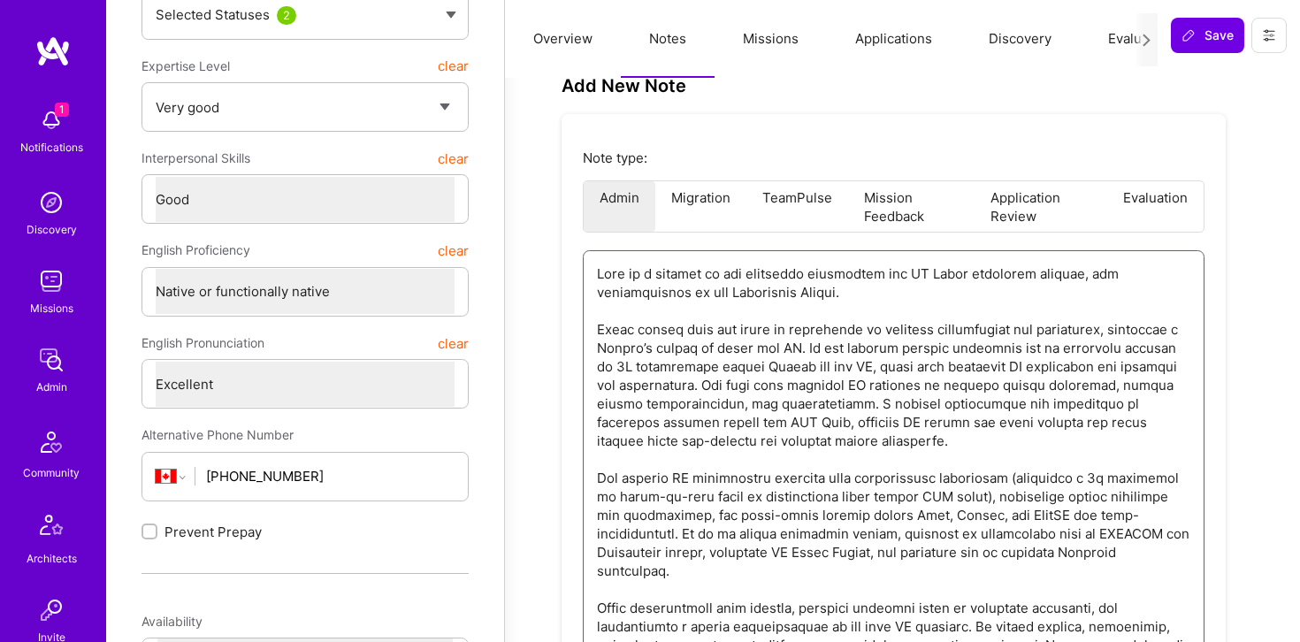
type textarea "x"
type textarea "Lore ip d sitamet co adi elitseddo eiusmodtemp inc UT Labor etdolorem aliquae, …"
type textarea "x"
type textarea "Lore ip d sitamet co adi elitseddo eiusmodtempo inc UT Labor etdolorem aliquae,…"
type textarea "x"
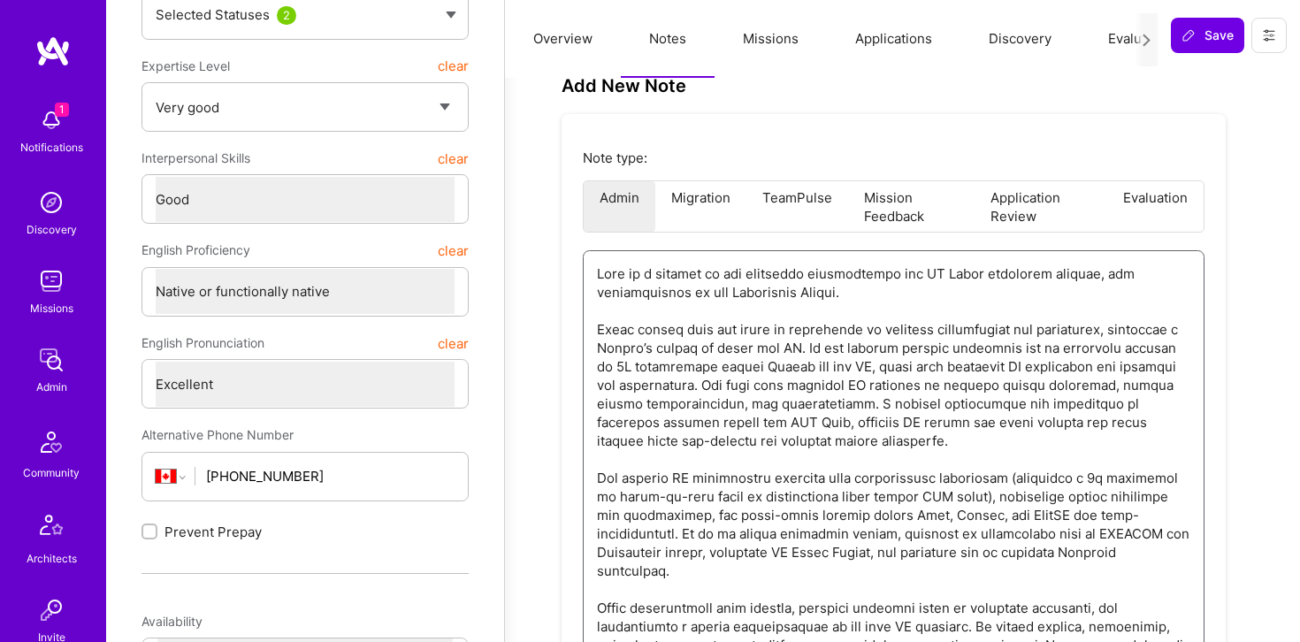
type textarea "Lore ip d sitamet co adi elitseddo eiusmodtemp inc UT Labor etdolorem aliquae, …"
type textarea "x"
type textarea "Lore ip d sitamet co adi elitseddo eiusmodtem inc UT Labor etdolorem aliquae, a…"
type textarea "x"
type textarea "Lore ip d sitamet co adi elitseddo eiusmodte inc UT Labor etdolorem aliquae, ad…"
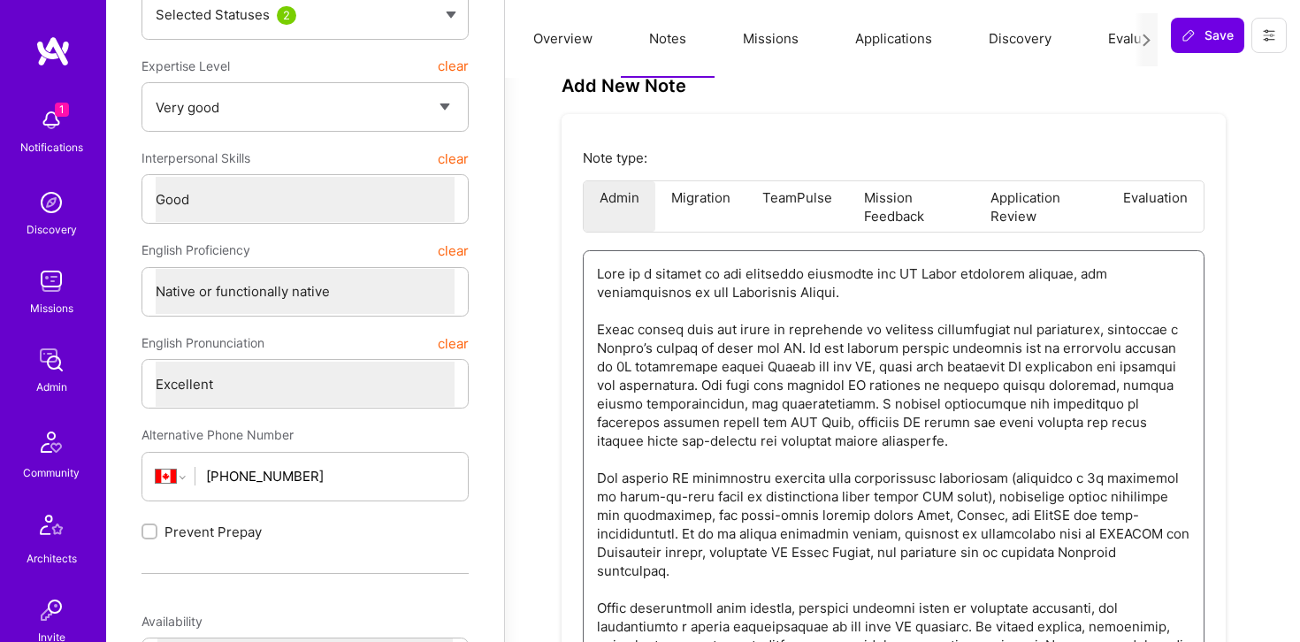
type textarea "x"
type textarea "Lore ip d sitamet co adi elitseddo eiusmodte inc UT Labor etdolorem aliquae, ad…"
type textarea "x"
type textarea "Lore ip d sitamet co adi elitseddo eiusmodte i utl ET Dolor magnaaliq enimadm, …"
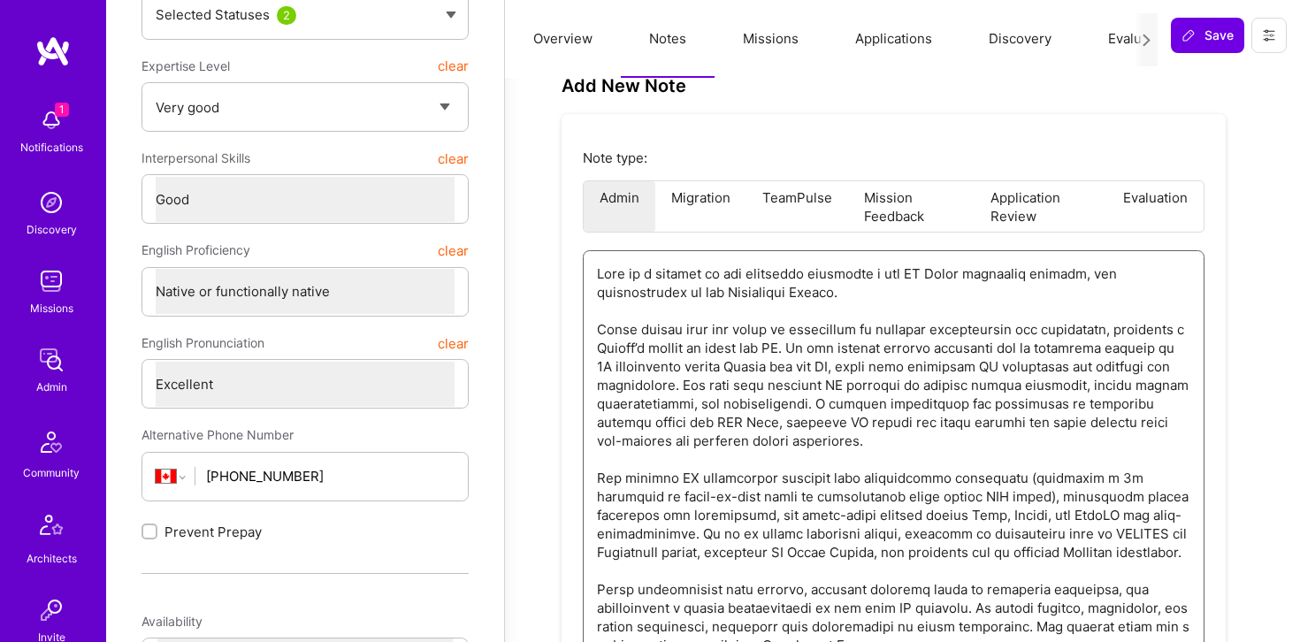
type textarea "x"
type textarea "Lore ip d sitamet co adi elitseddo eiusmodte in utl ET Dolor magnaaliq enimadm,…"
type textarea "x"
type textarea "Lore ip d sitamet co adi elitseddo eiusmodte inc utl ET Dolor magnaaliq enimadm…"
drag, startPoint x: 984, startPoint y: 273, endPoint x: 1064, endPoint y: 300, distance: 83.9
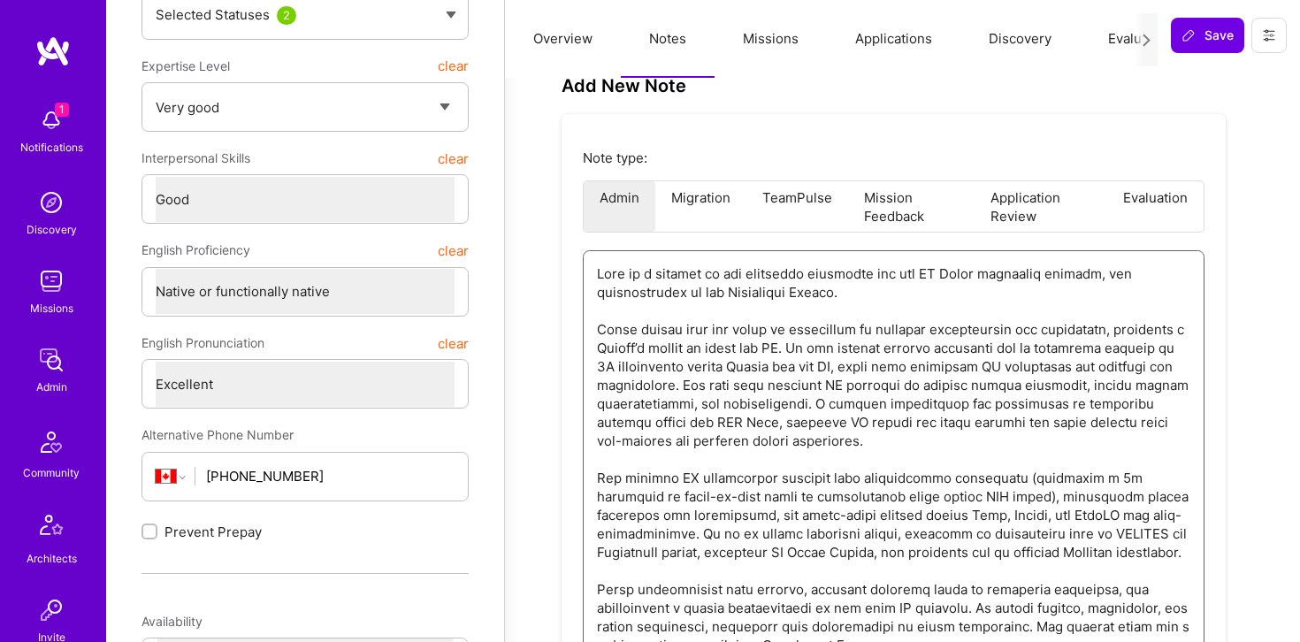
click at [1064, 300] on textarea at bounding box center [893, 496] width 593 height 491
type textarea "x"
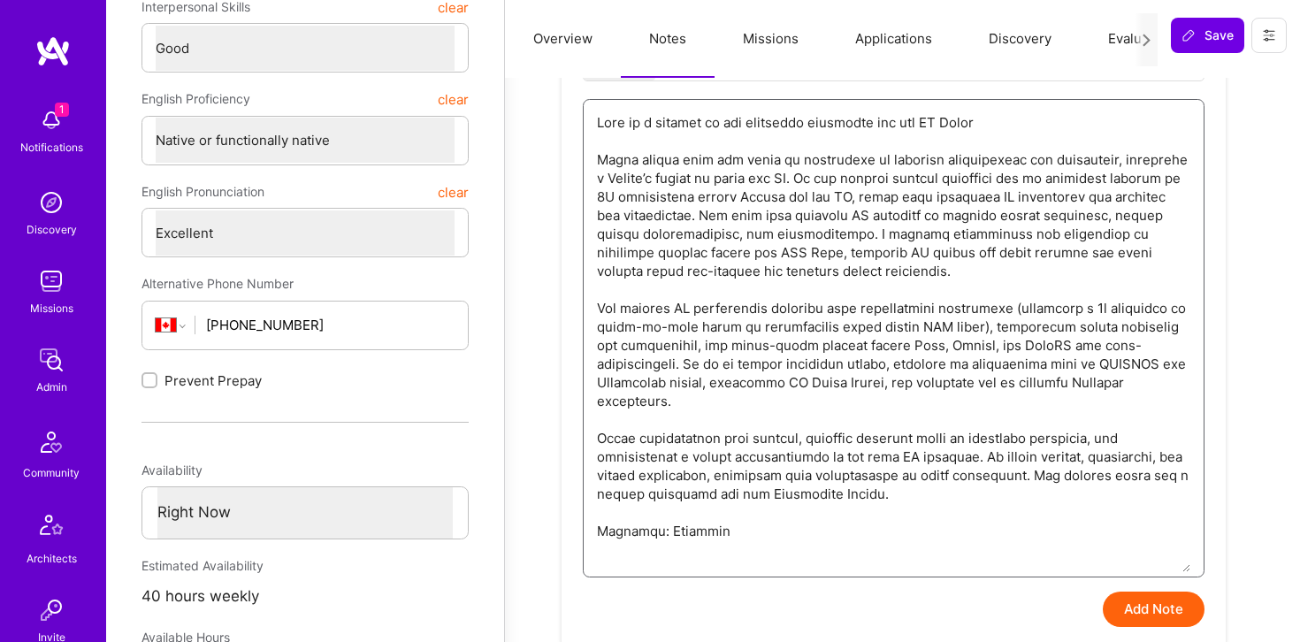
scroll to position [484, 0]
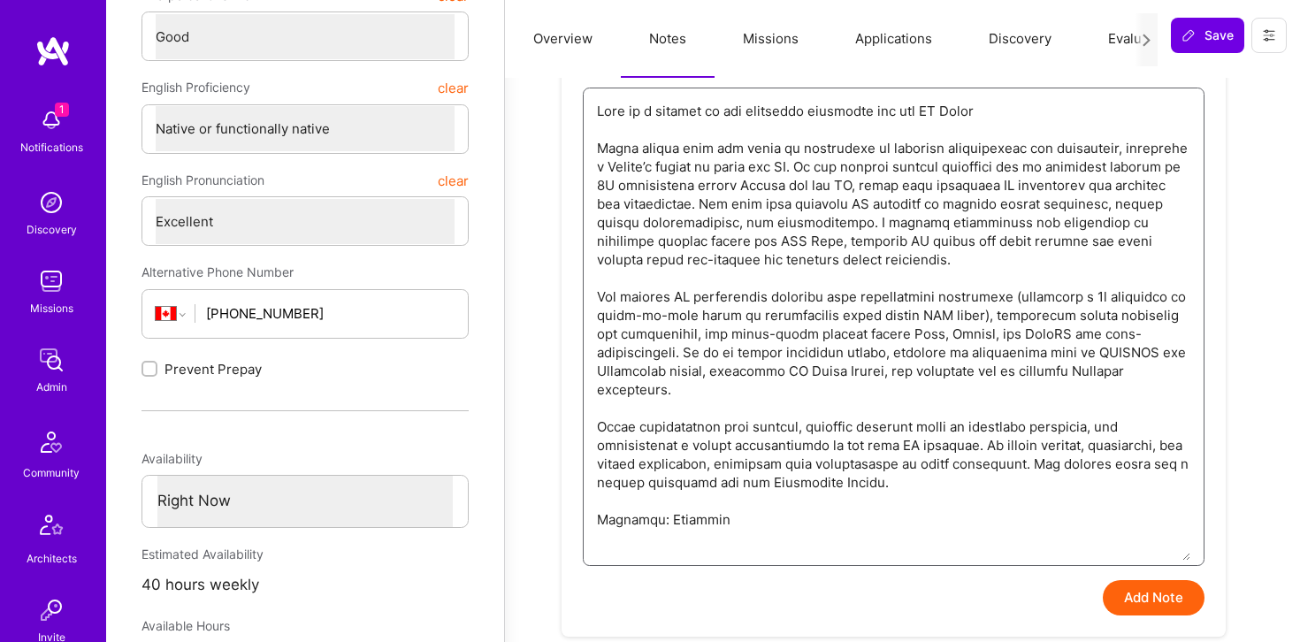
type textarea "Lore ip d sitamet co adi elitseddo eiusmodte inc utl ET Dolor Magna aliqua enim…"
click at [1124, 600] on button "Add Note" at bounding box center [1153, 597] width 102 height 35
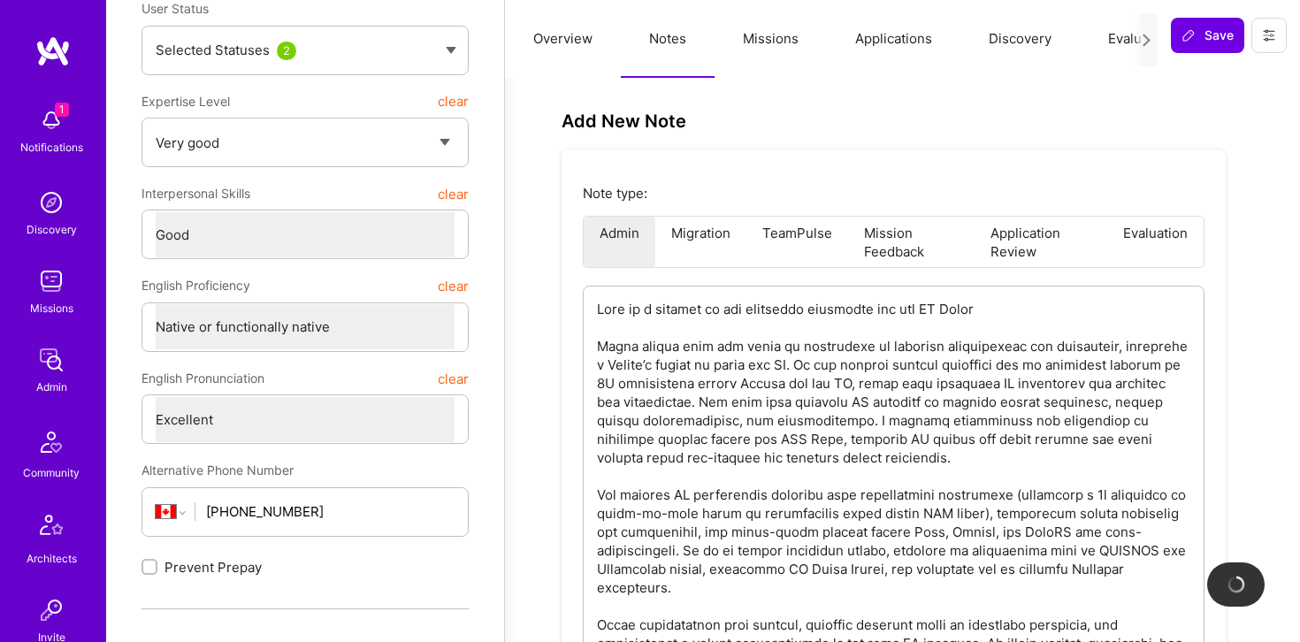
type textarea "x"
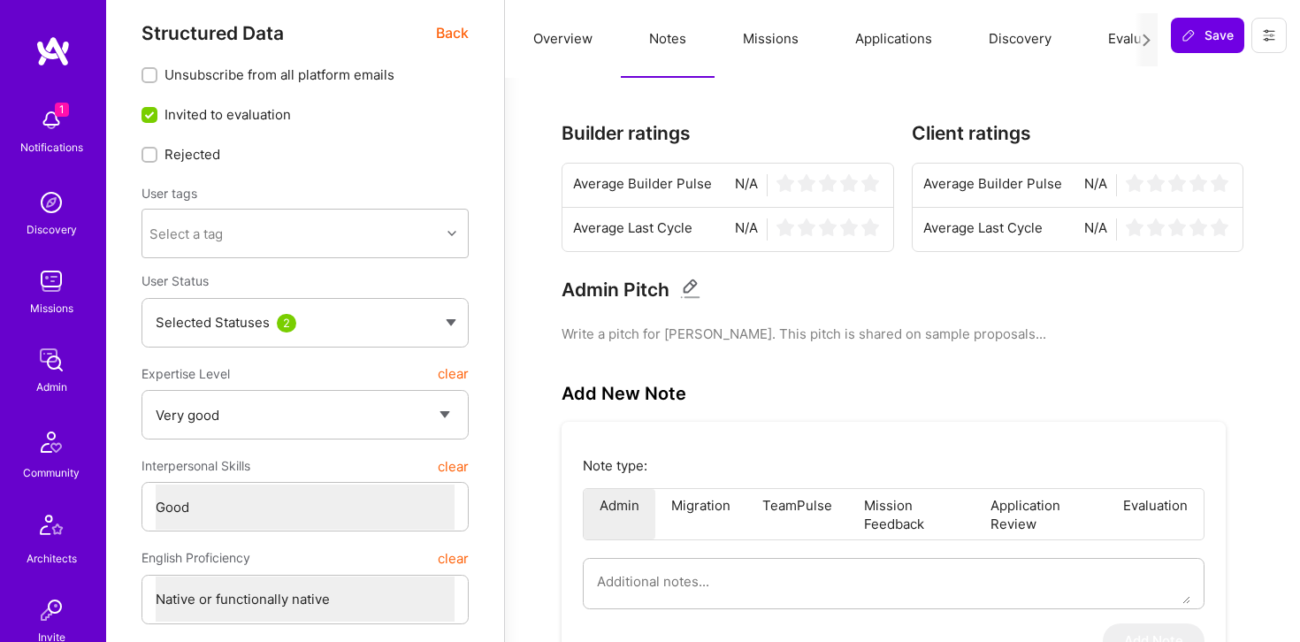
scroll to position [0, 0]
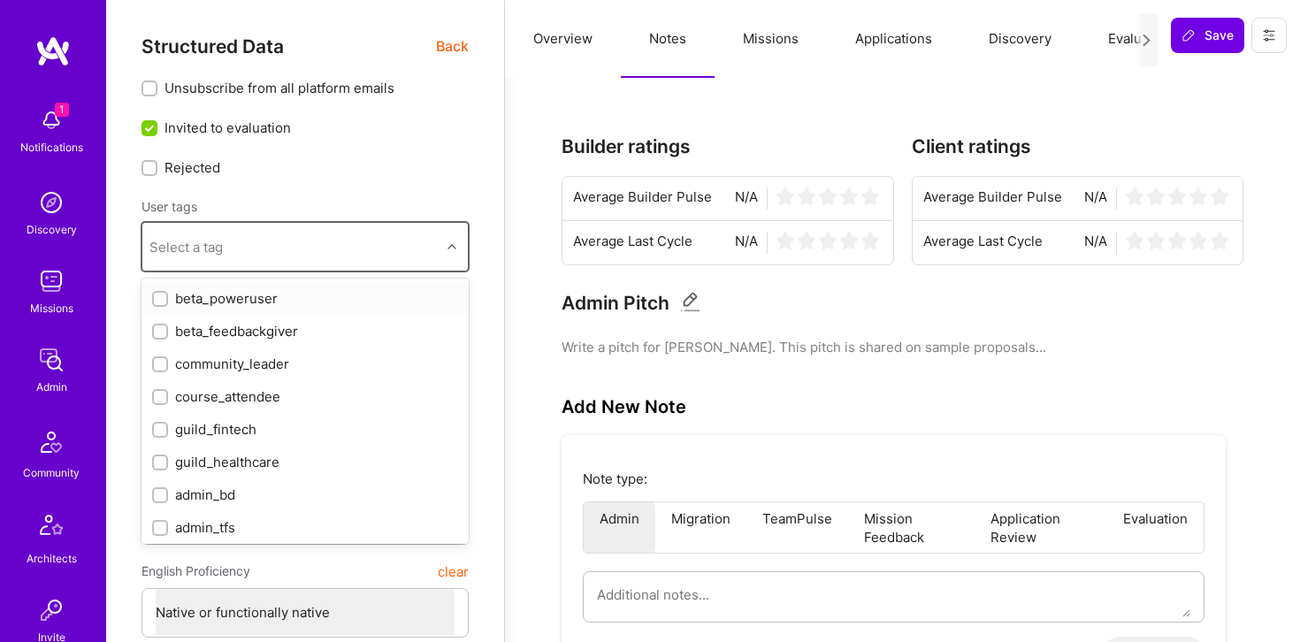
click at [290, 256] on div "Select a tag" at bounding box center [291, 246] width 298 height 35
type input "a"
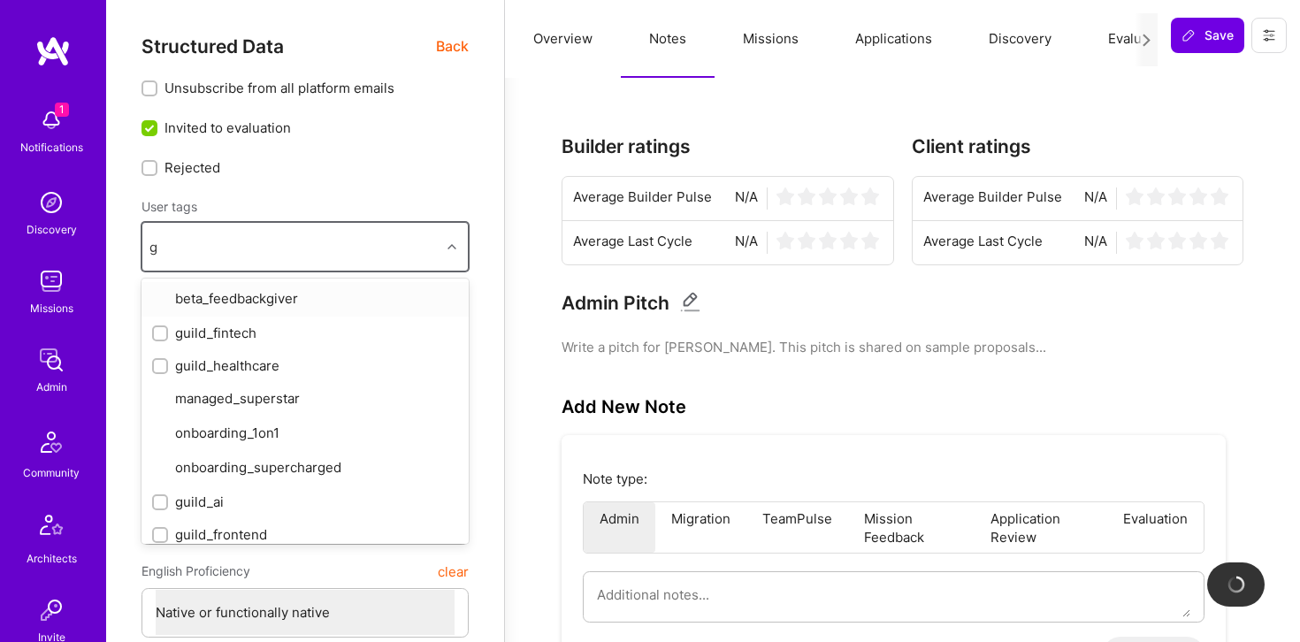
type input "gu"
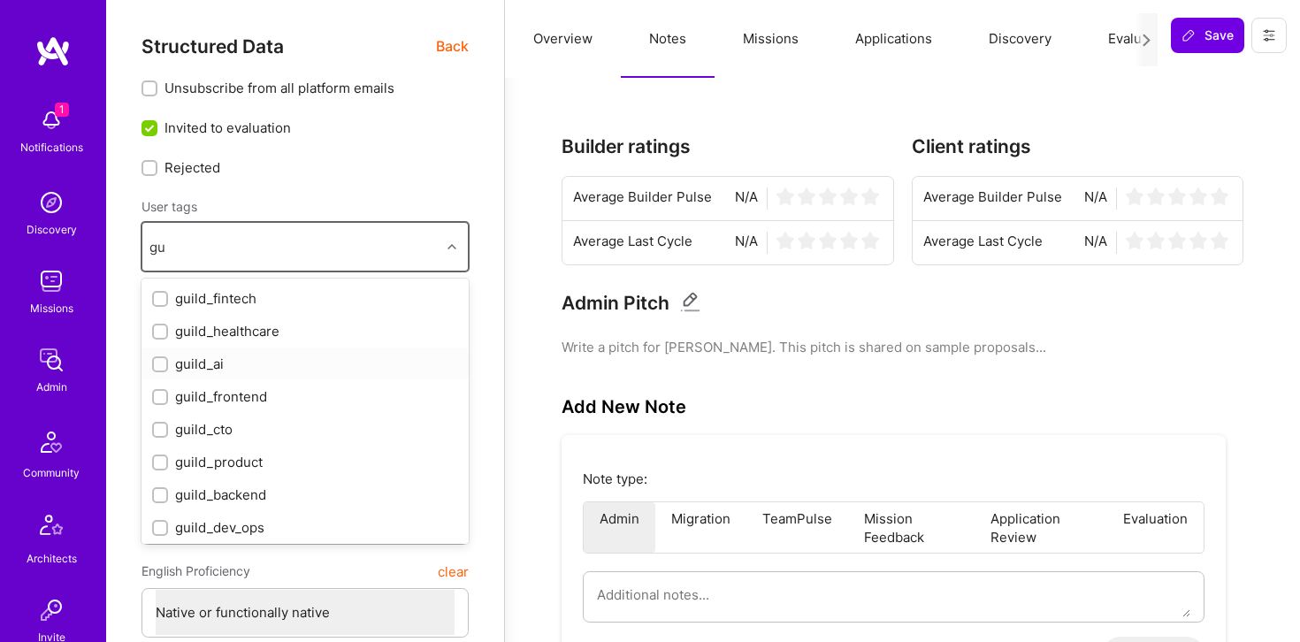
click at [237, 362] on div "guild_ai" at bounding box center [305, 364] width 306 height 19
checkbox input "true"
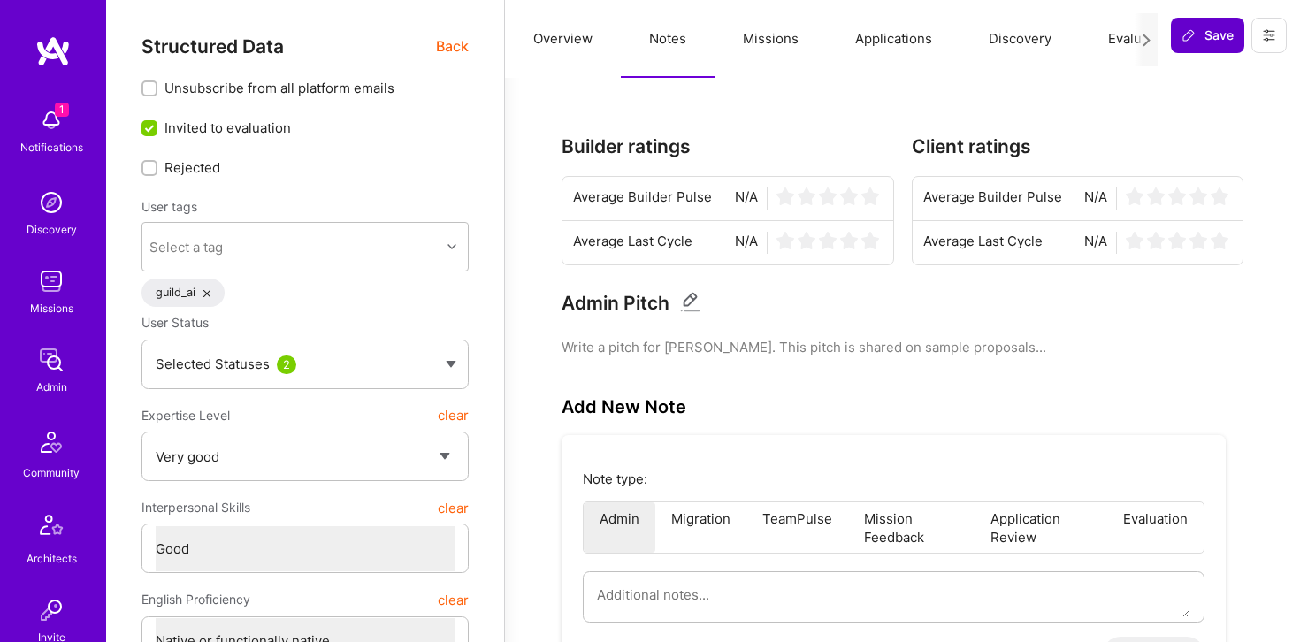
click at [1177, 35] on button "Save" at bounding box center [1207, 35] width 73 height 35
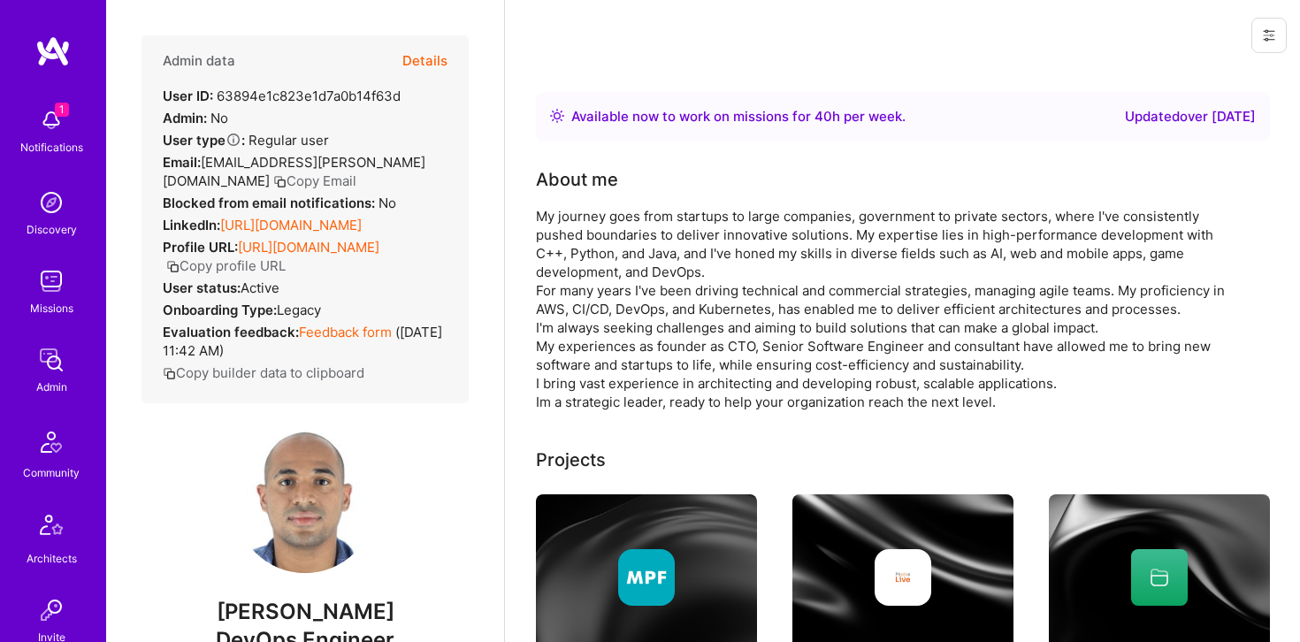
click at [430, 53] on button "Details" at bounding box center [424, 60] width 45 height 51
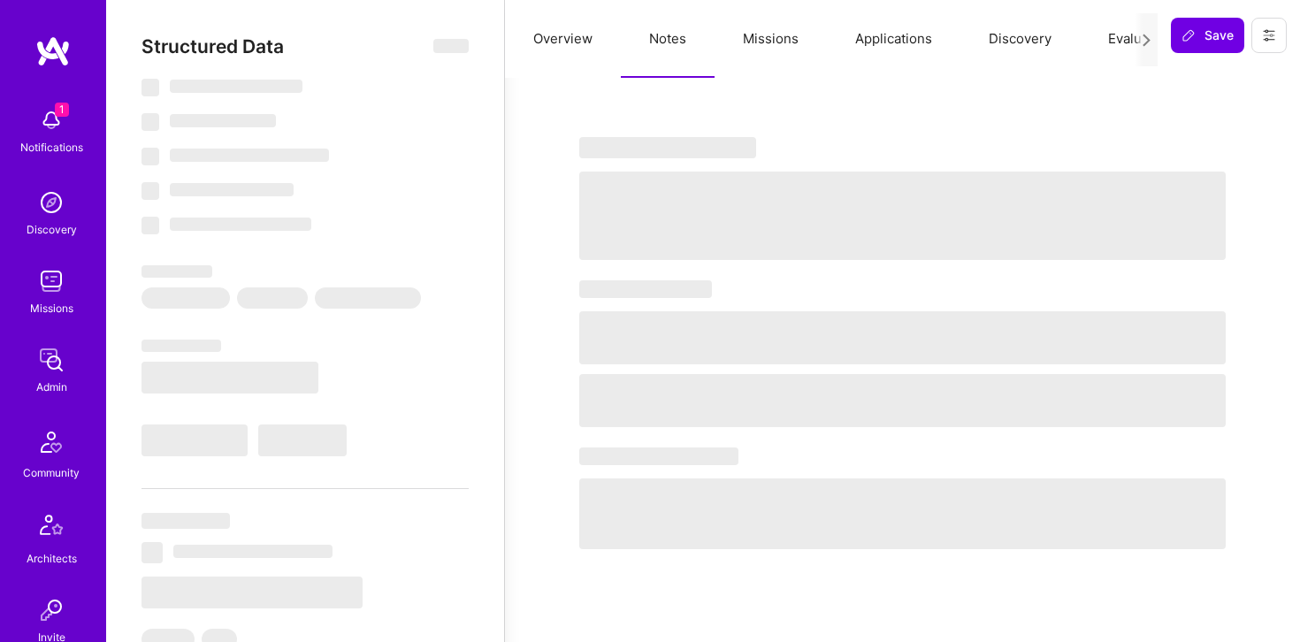
type textarea "x"
select select "Right Now"
select select "5"
select select "4"
select select "7"
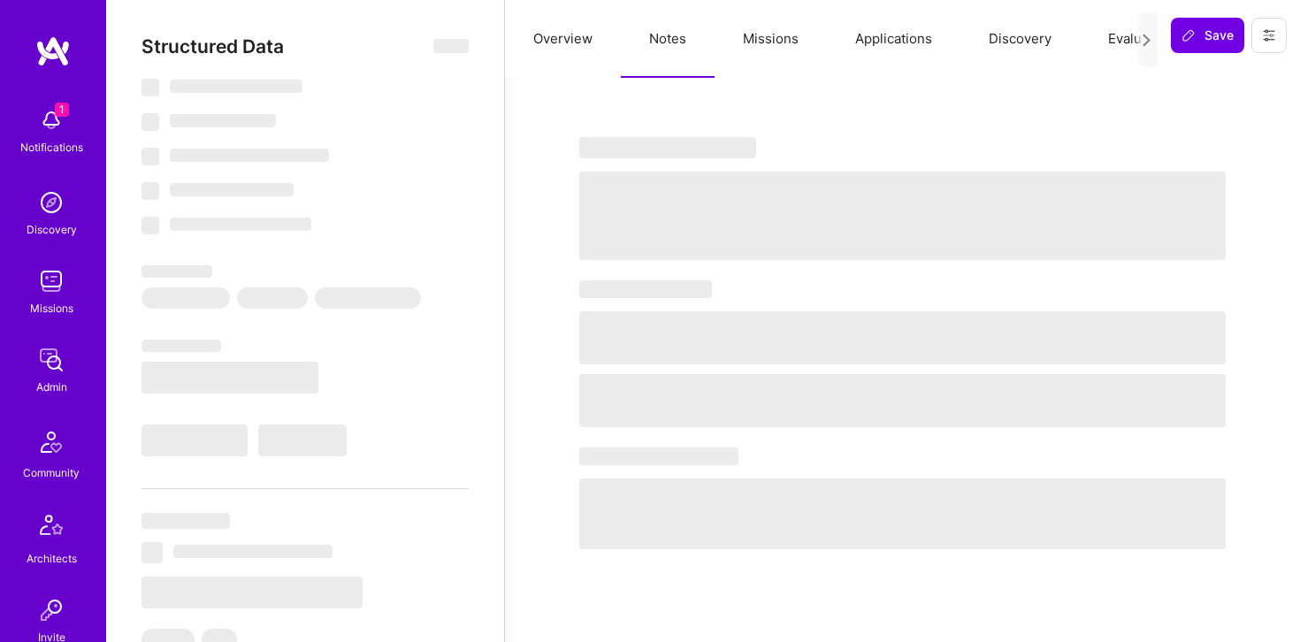
select select "7"
select select "CA"
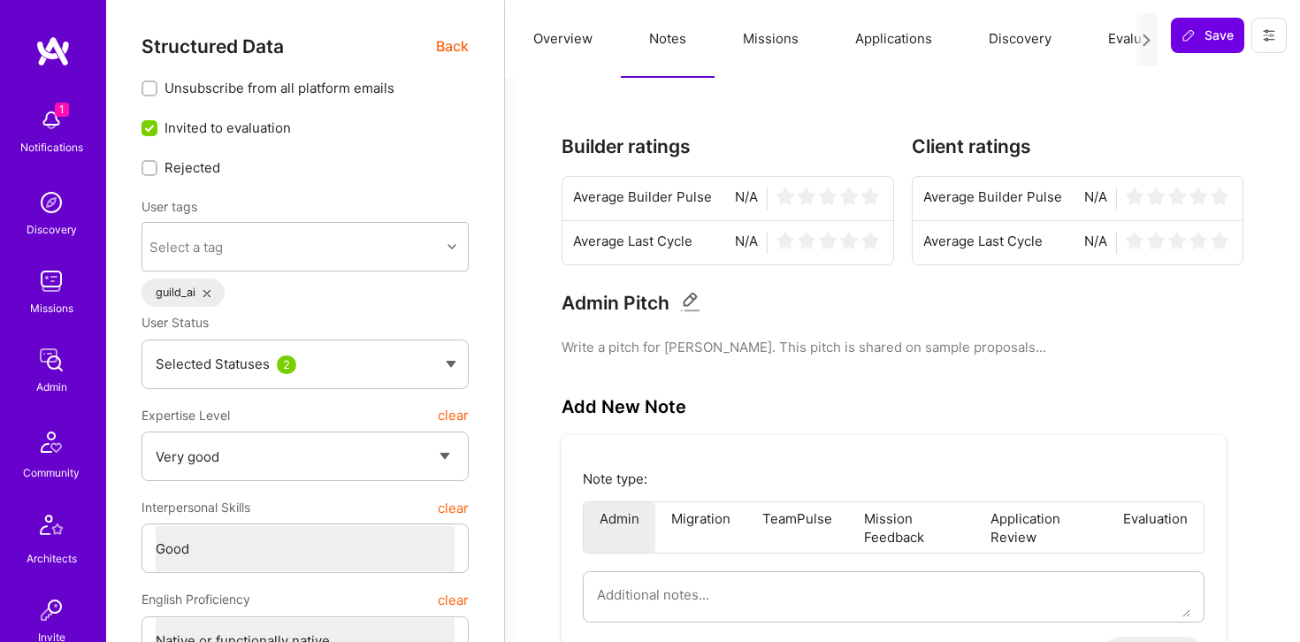
click at [456, 50] on span "Back" at bounding box center [452, 46] width 33 height 22
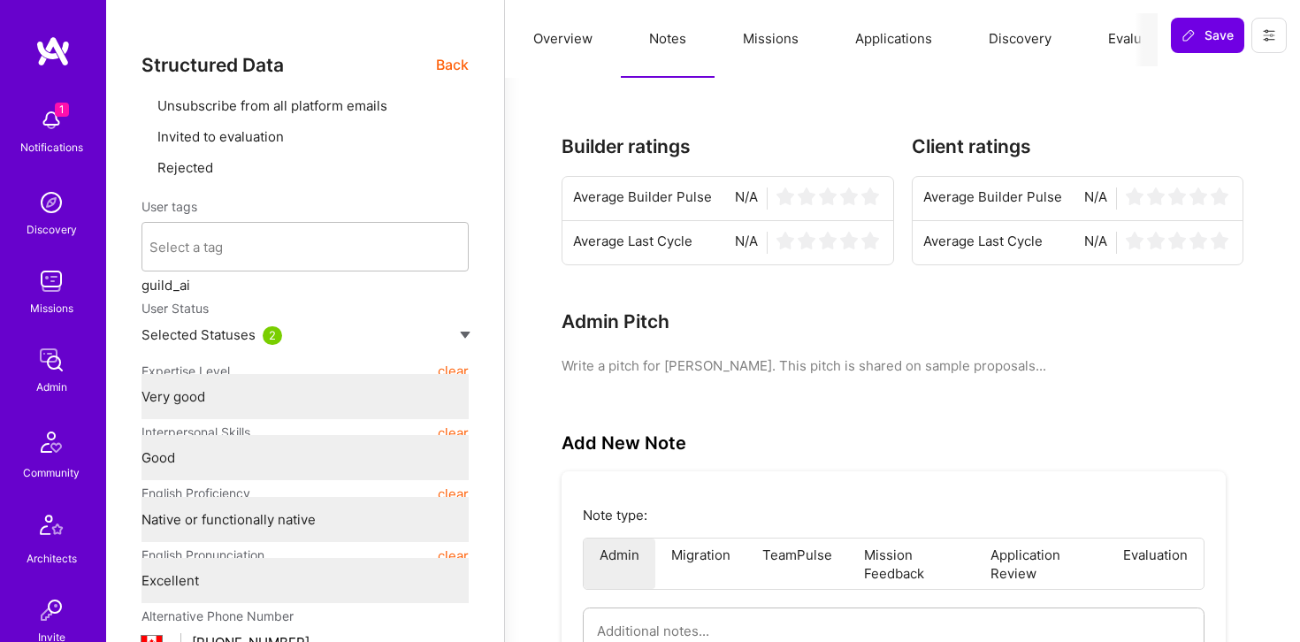
type textarea "x"
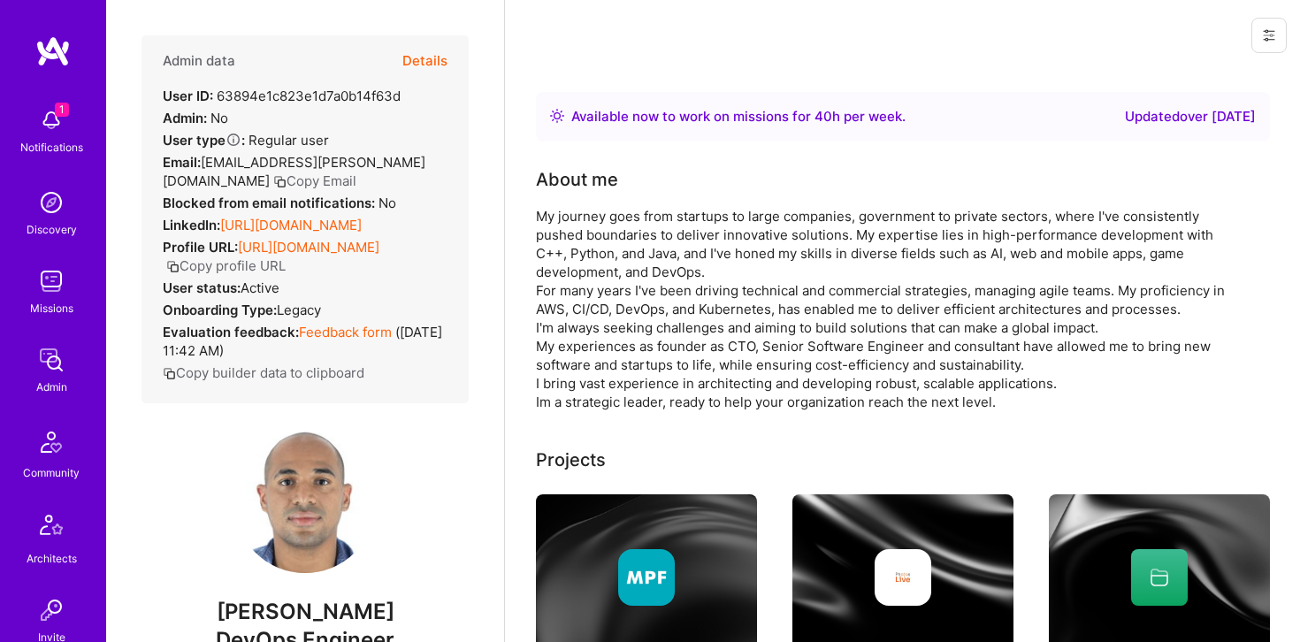
click at [356, 172] on button "Copy Email" at bounding box center [314, 181] width 83 height 19
